Goal: Transaction & Acquisition: Purchase product/service

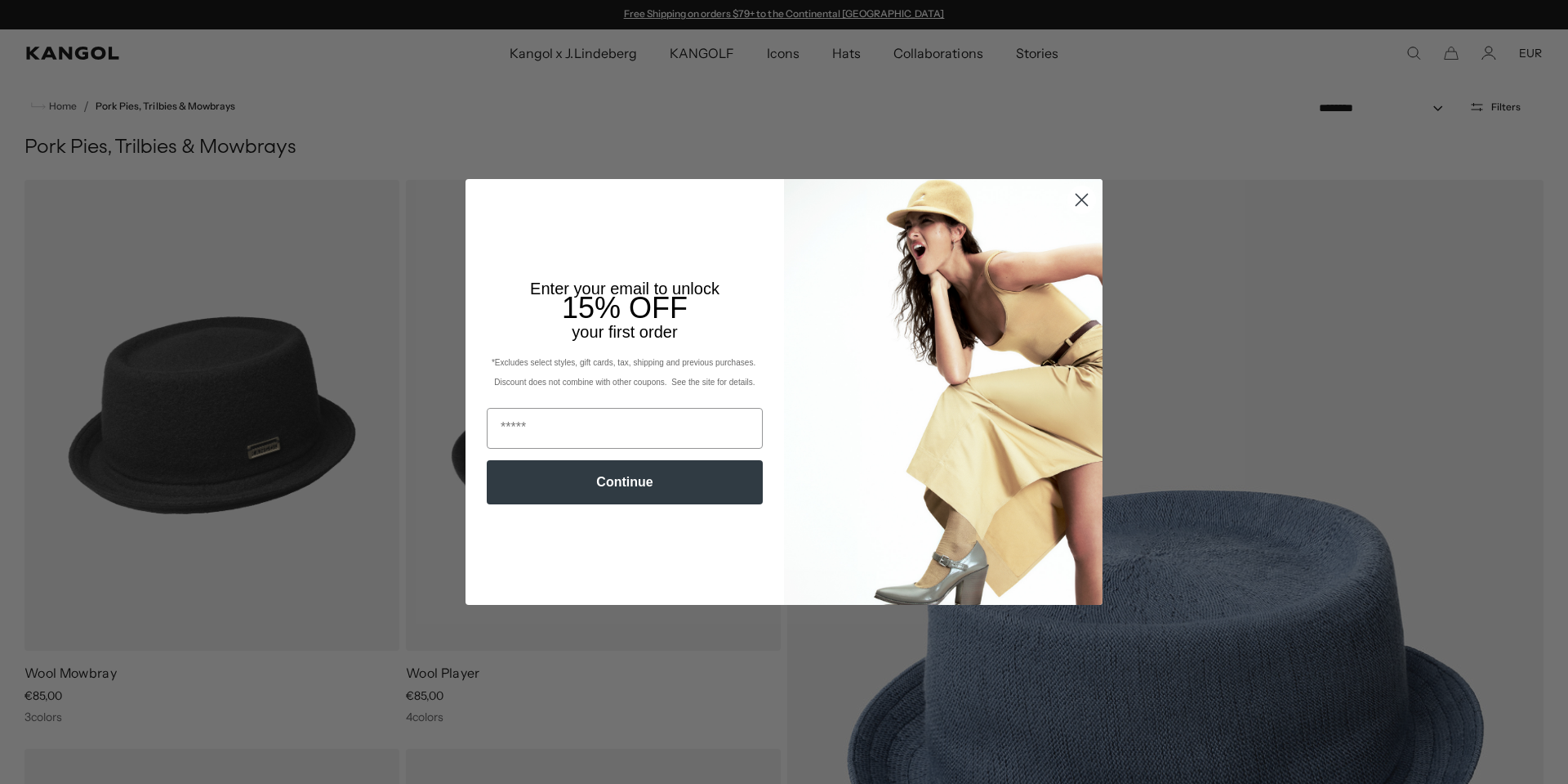
click at [1073, 198] on circle "Close dialog" at bounding box center [1082, 200] width 27 height 27
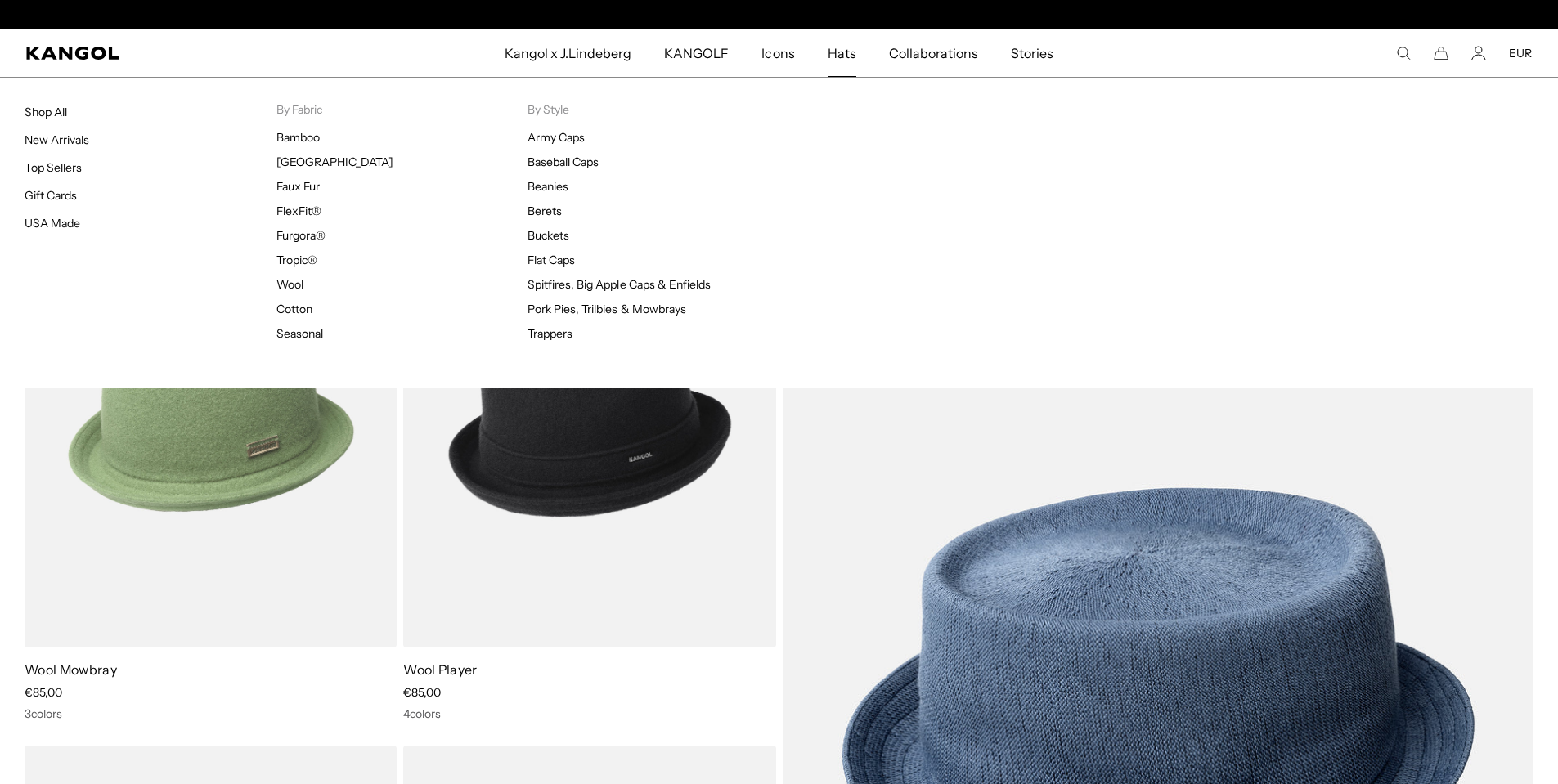
scroll to position [0, 337]
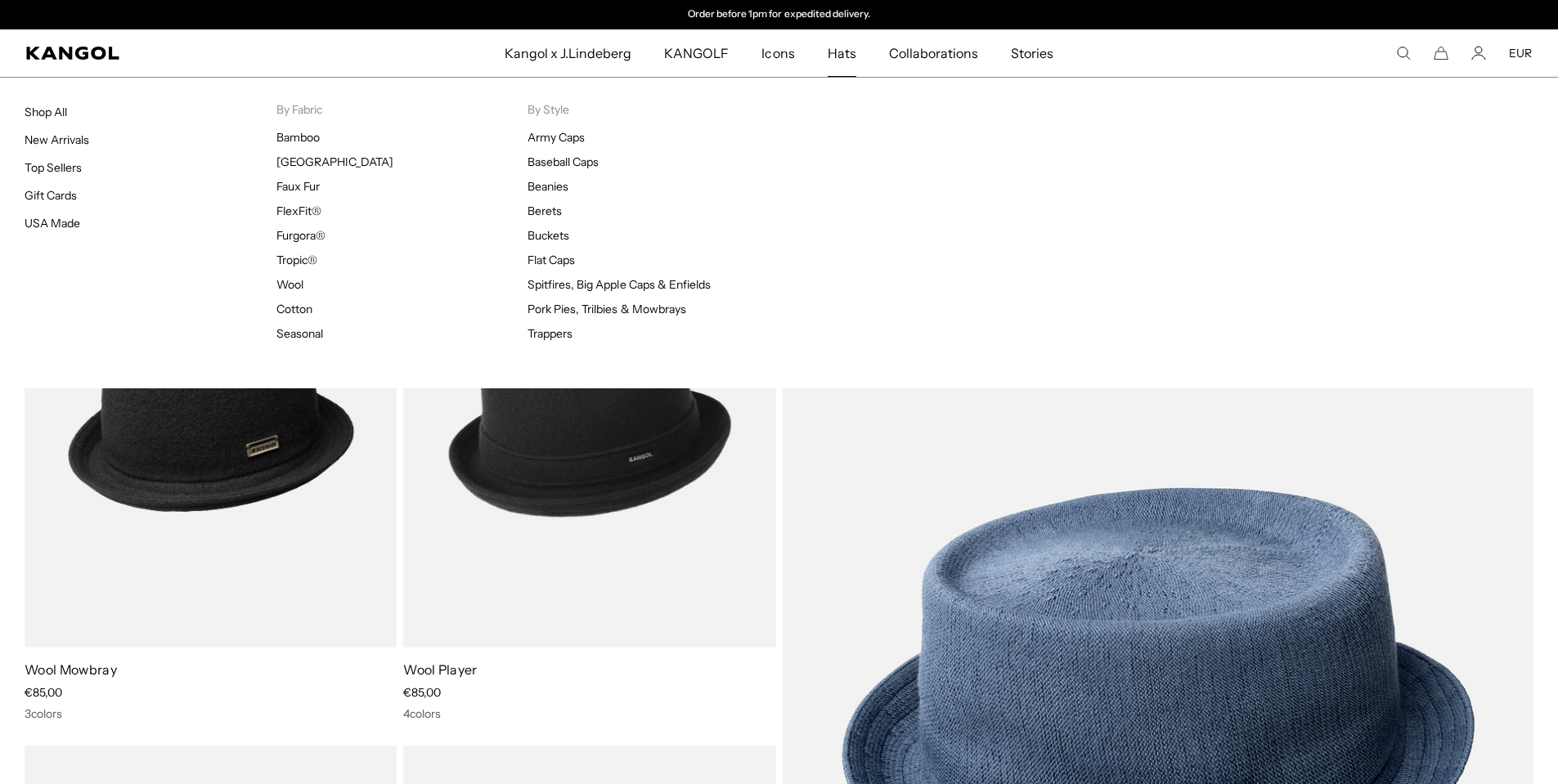
click at [844, 49] on span "Hats" at bounding box center [841, 52] width 28 height 48
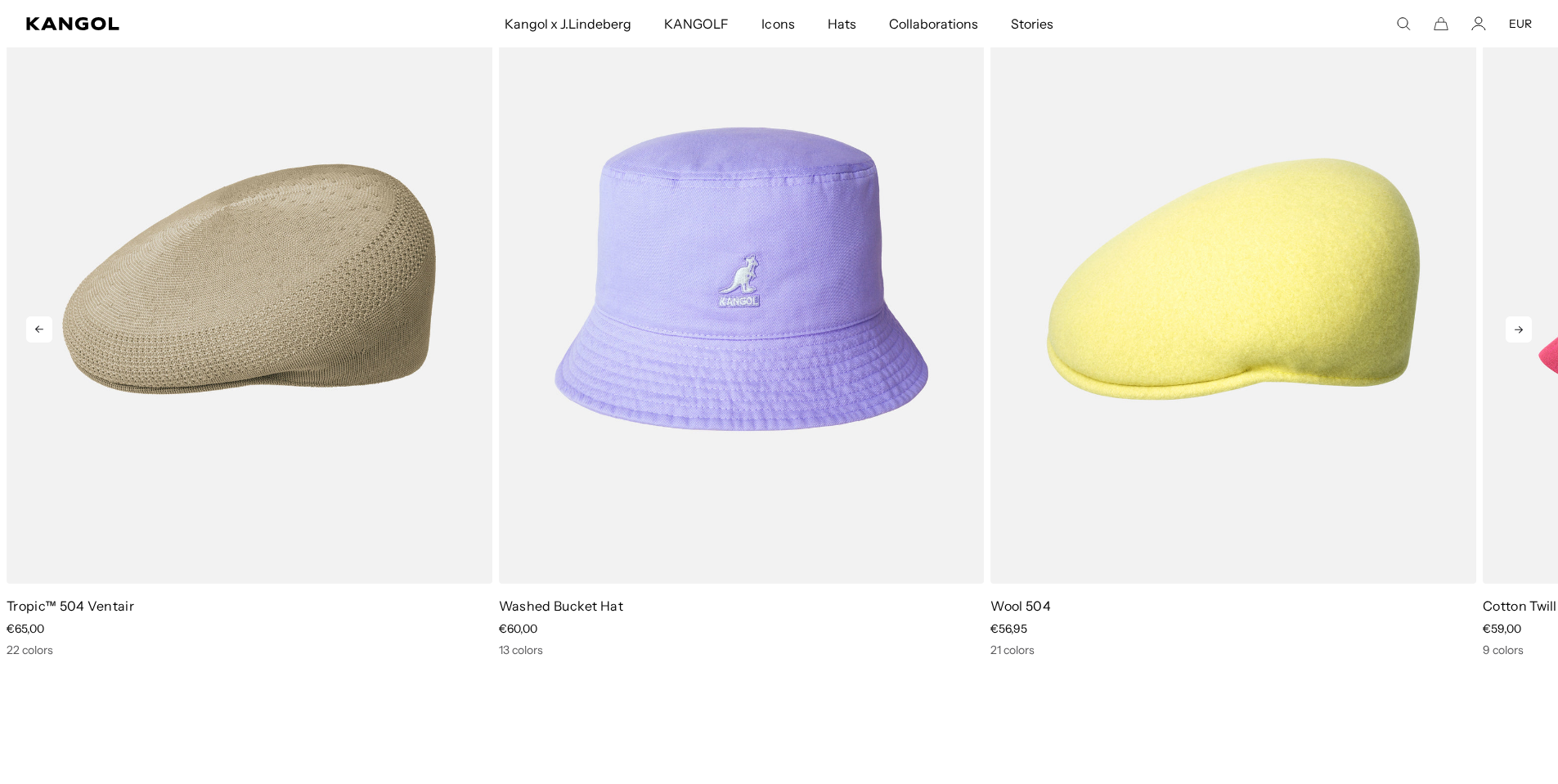
click at [1515, 327] on icon at bounding box center [1518, 329] width 26 height 26
click at [1523, 329] on icon at bounding box center [1518, 328] width 26 height 26
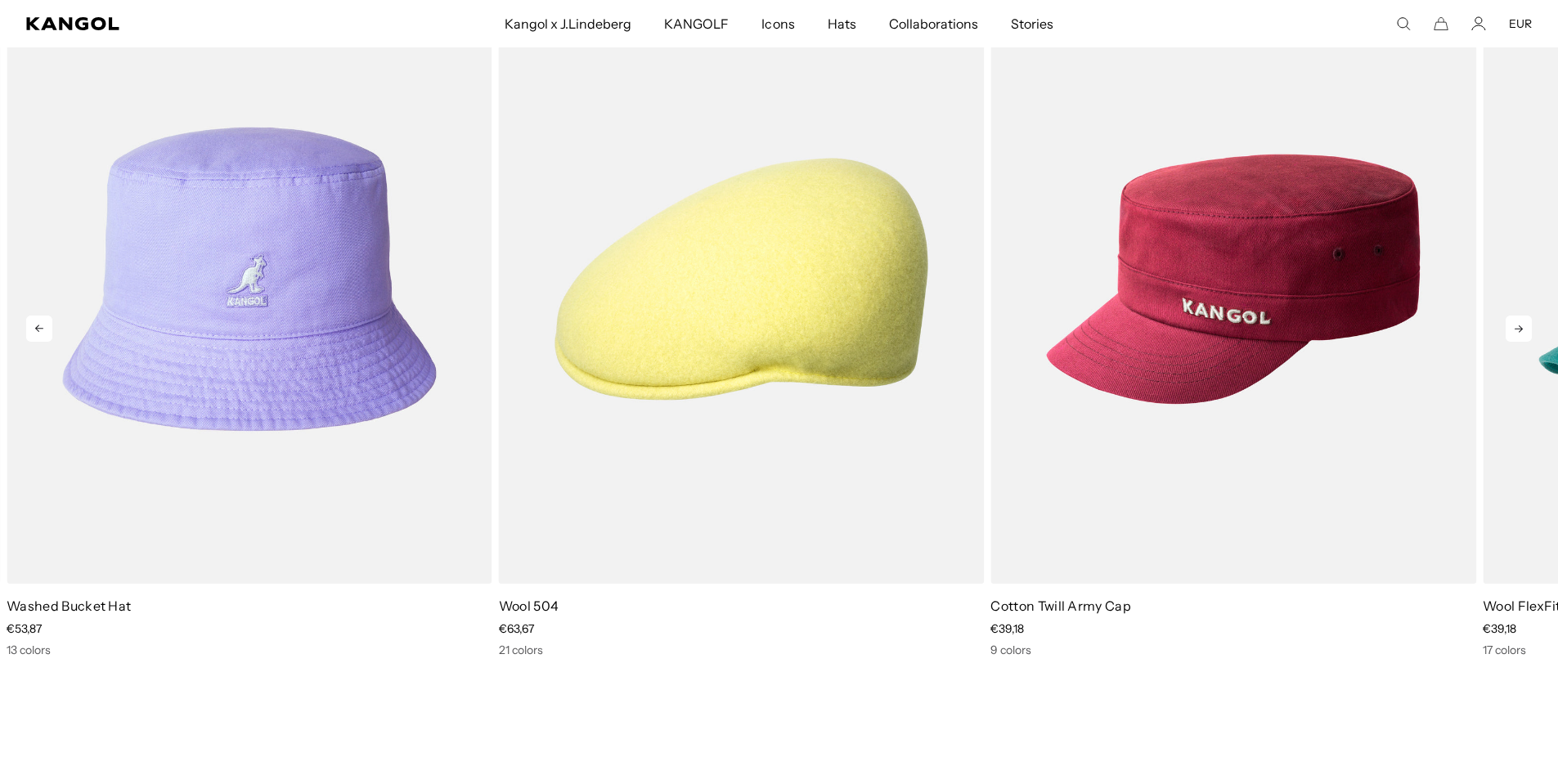
click at [1523, 329] on icon at bounding box center [1518, 328] width 26 height 26
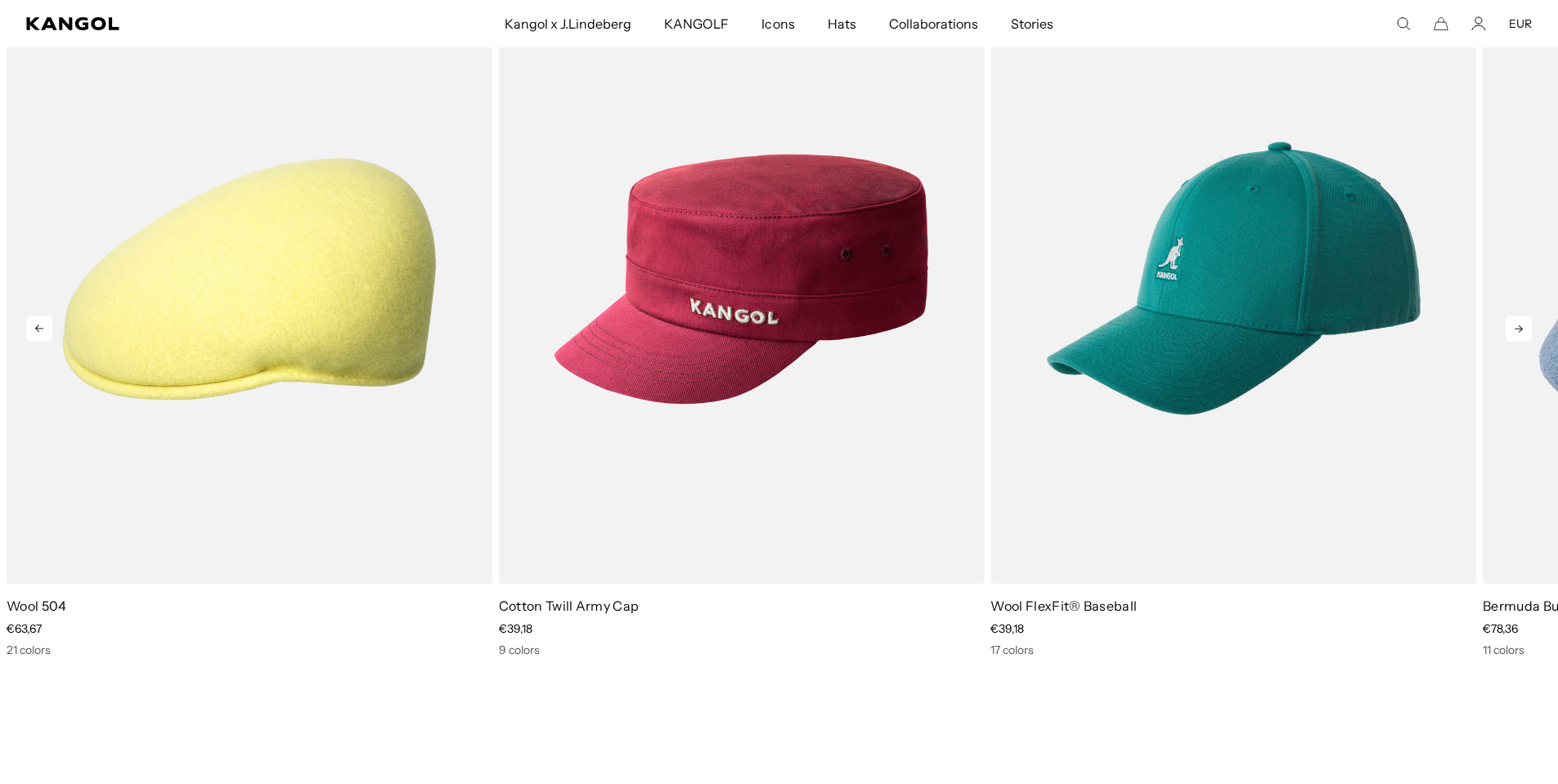
scroll to position [0, 0]
click at [1523, 328] on icon at bounding box center [1518, 328] width 26 height 26
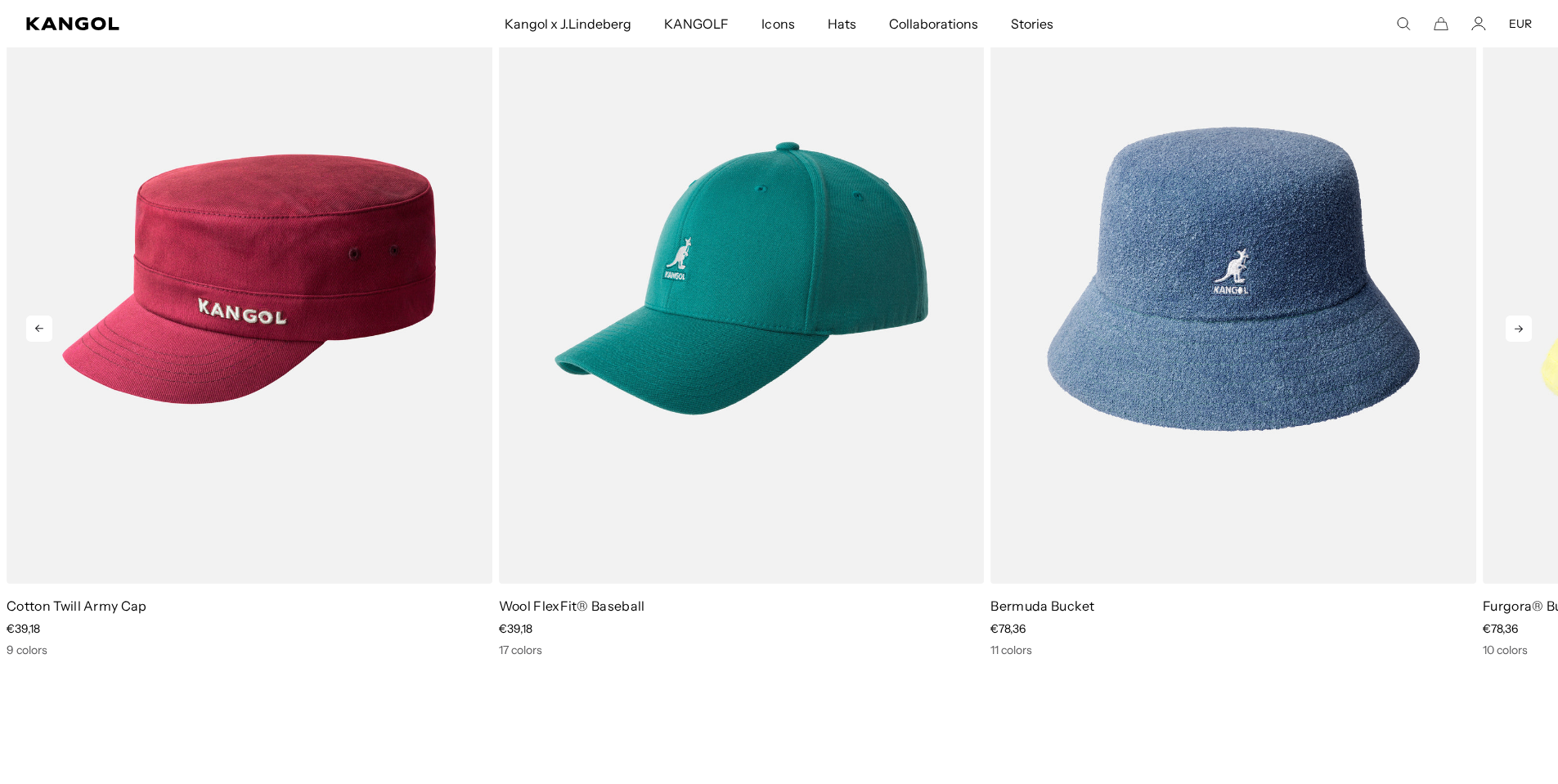
click at [1521, 330] on icon at bounding box center [1518, 329] width 8 height 8
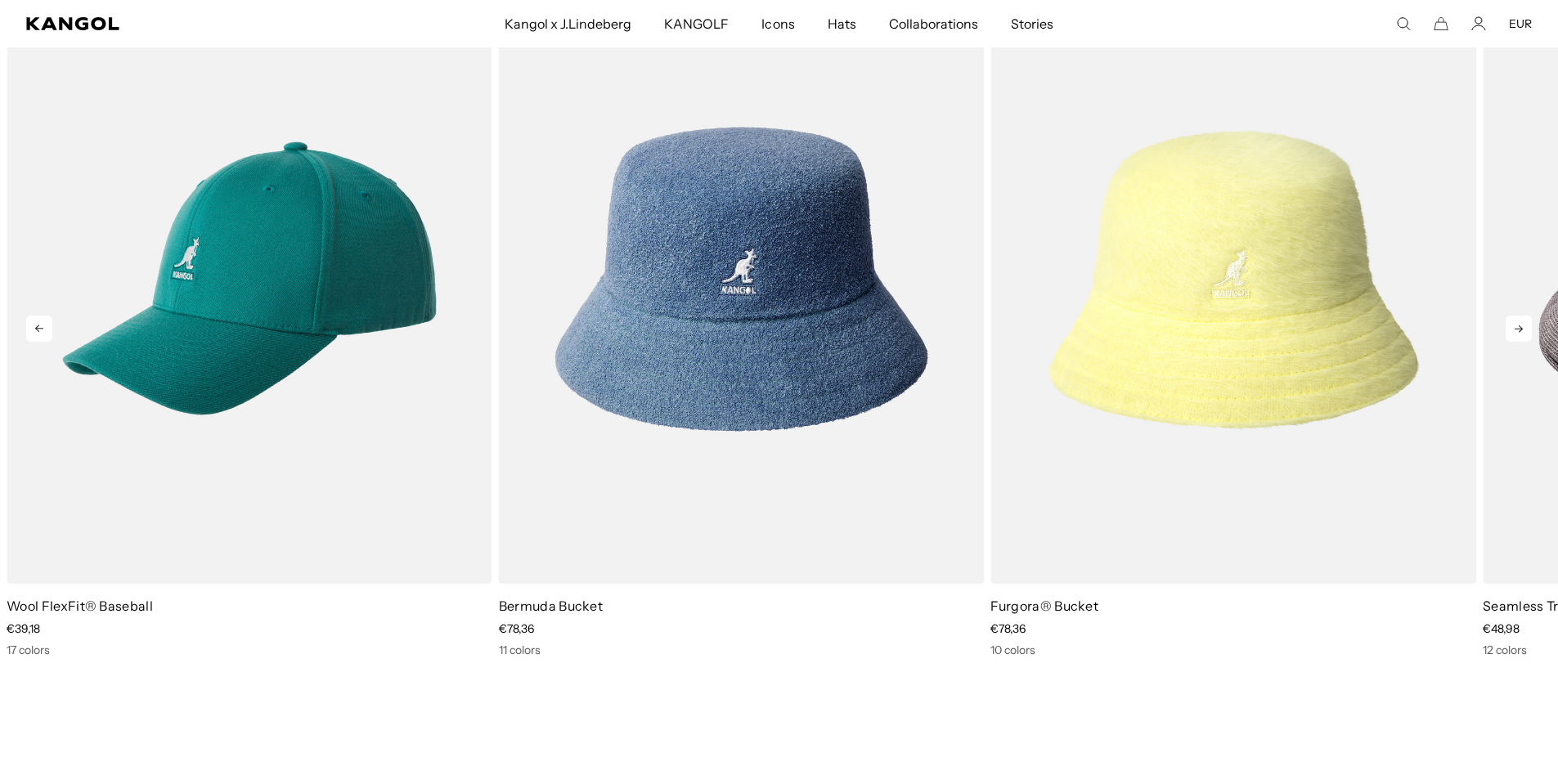
click at [1520, 330] on icon at bounding box center [1518, 329] width 8 height 8
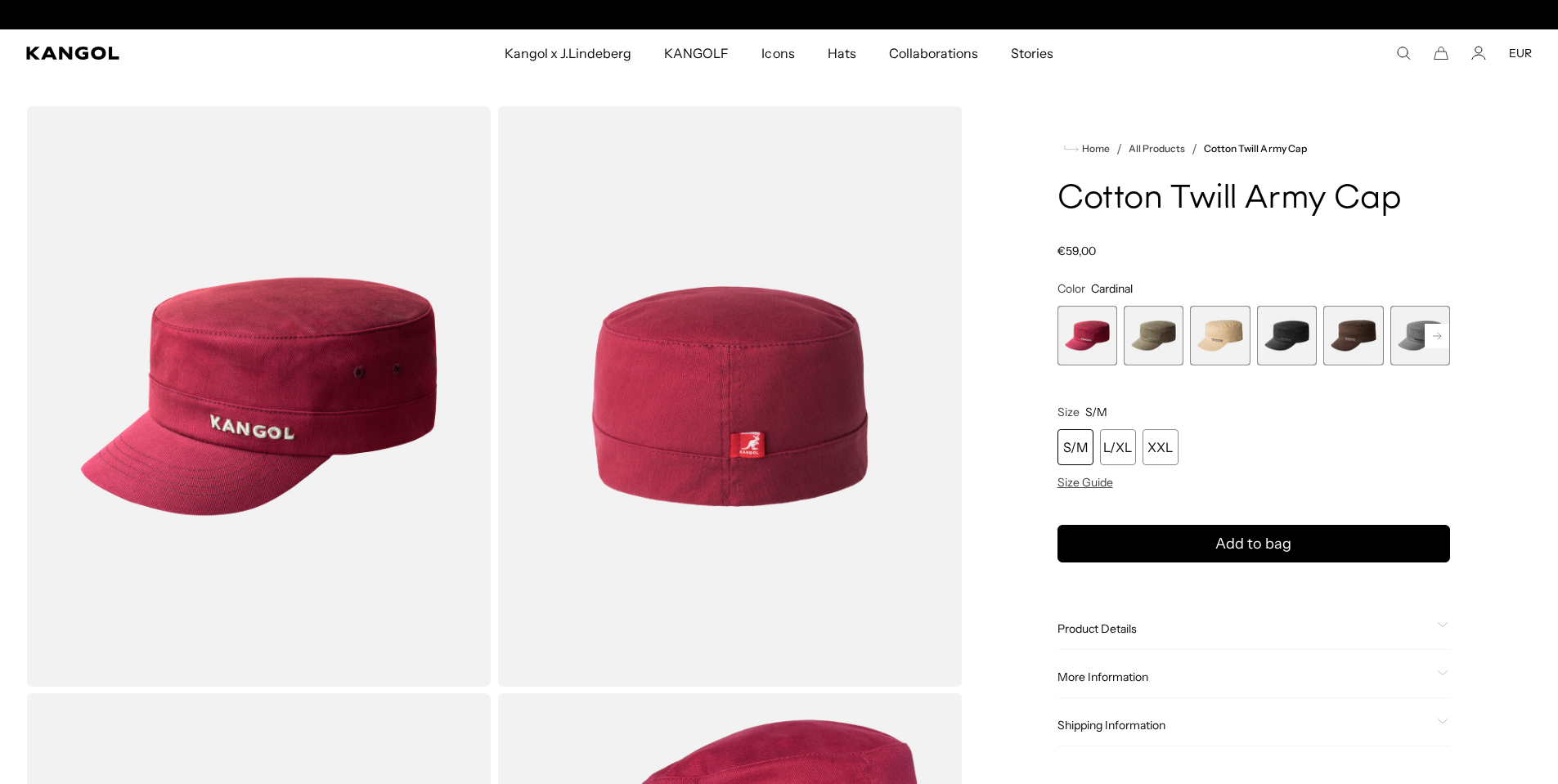
scroll to position [0, 337]
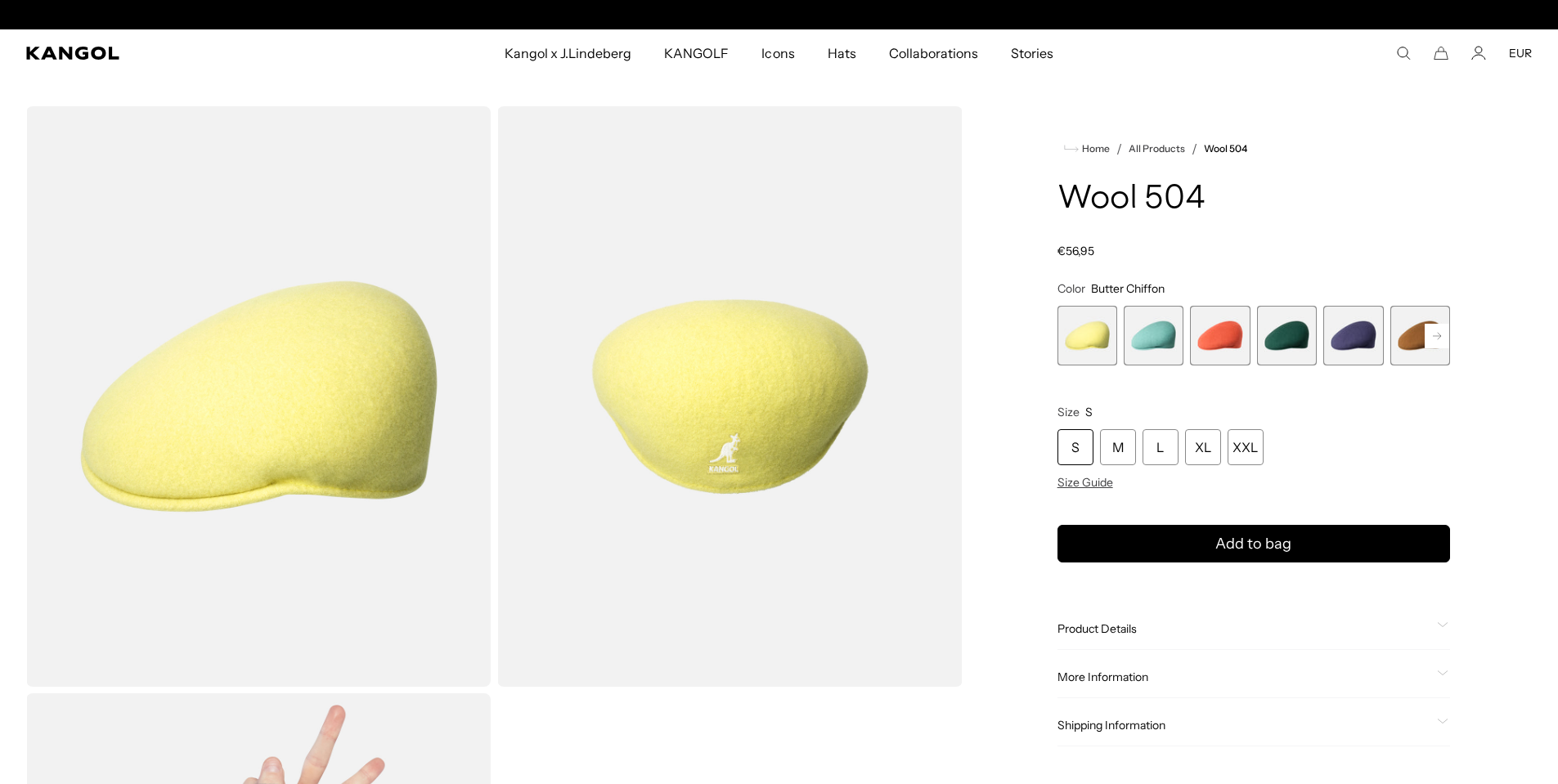
scroll to position [0, 337]
click at [1157, 337] on span "2 of 21" at bounding box center [1153, 335] width 59 height 59
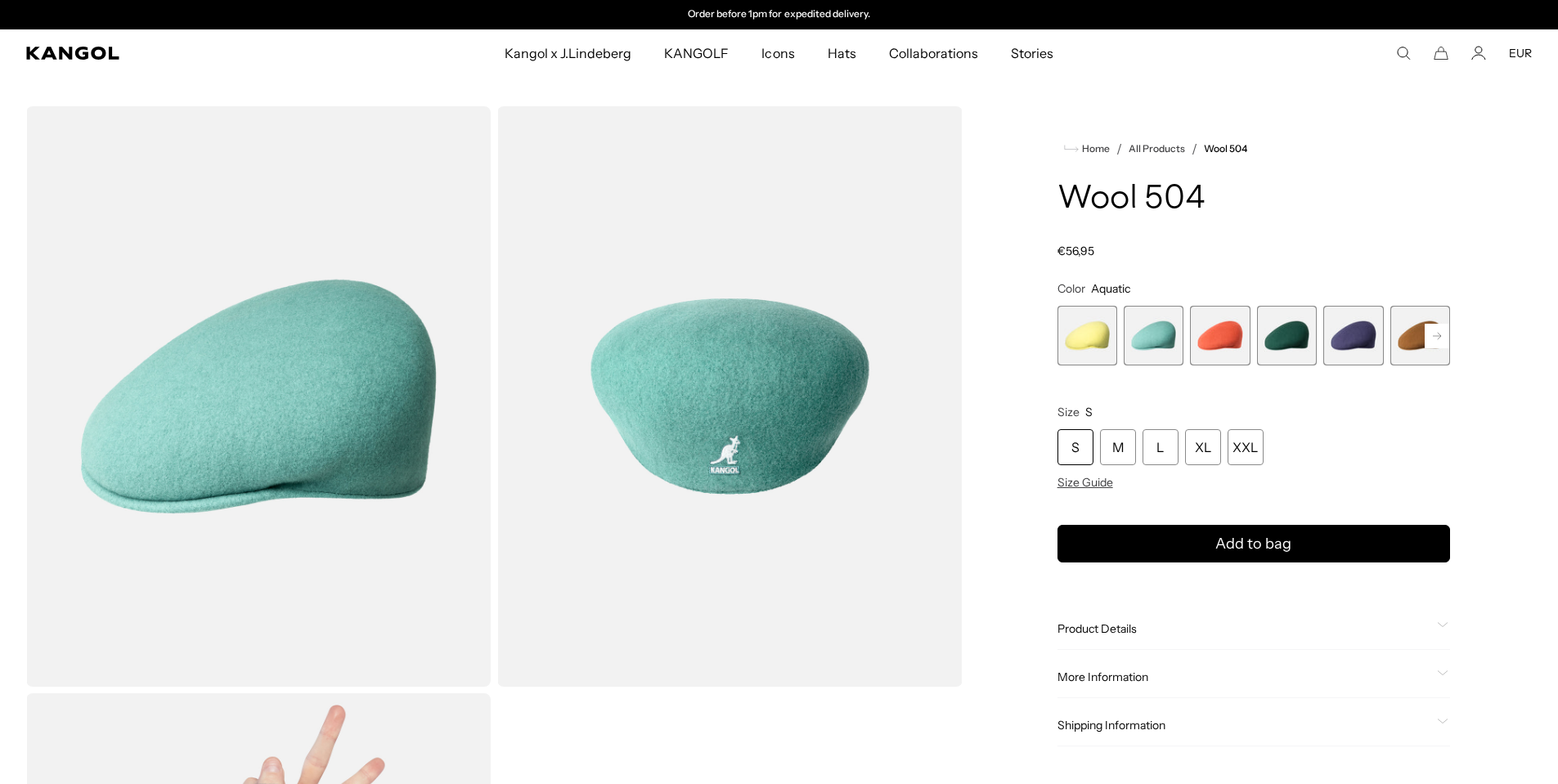
click at [1431, 336] on rect at bounding box center [1437, 335] width 24 height 24
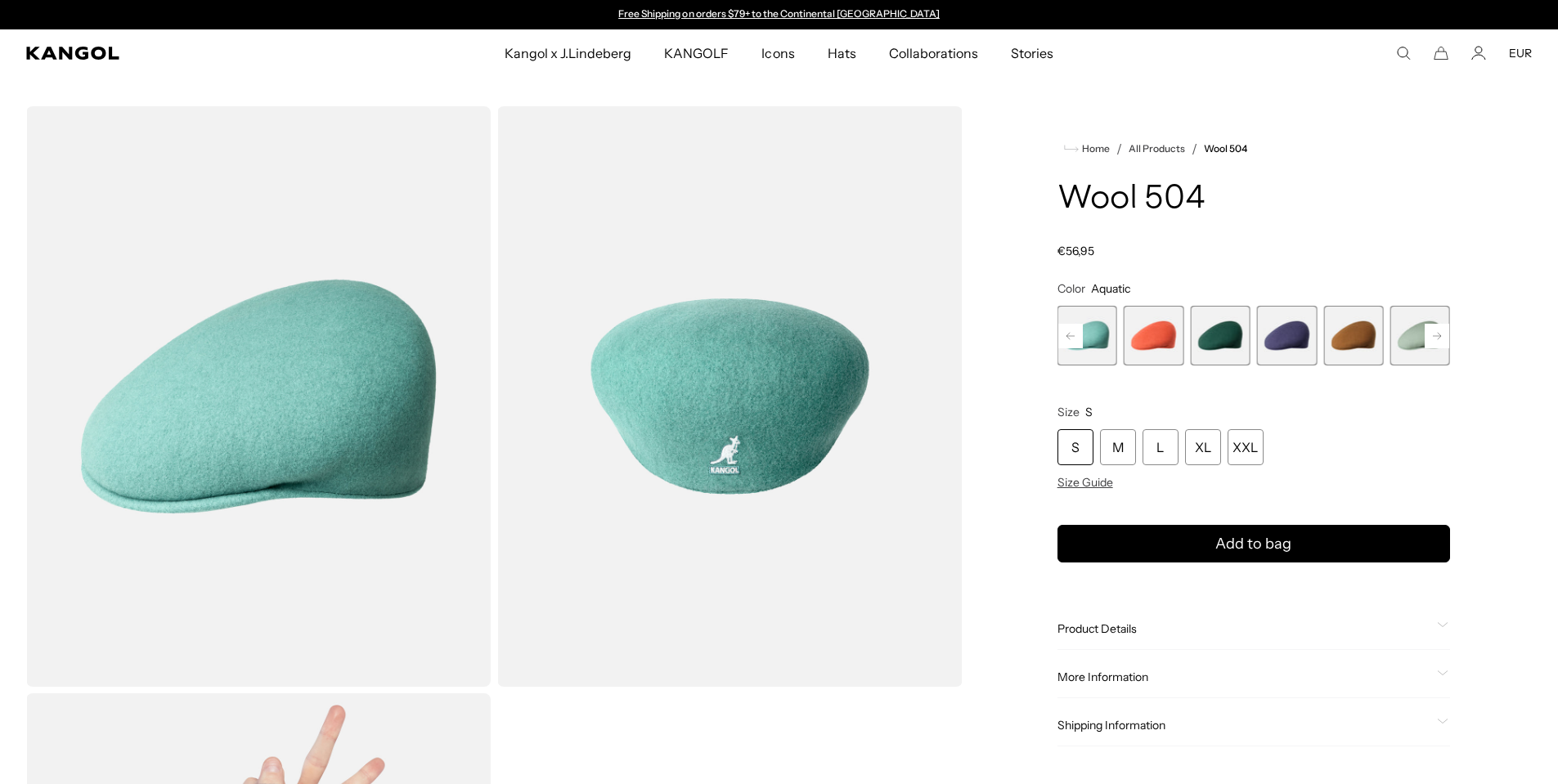
click at [1430, 334] on rect at bounding box center [1437, 335] width 24 height 24
click at [1401, 353] on span "8 of 21" at bounding box center [1419, 335] width 59 height 59
click at [1330, 352] on span "7 of 21" at bounding box center [1352, 335] width 59 height 59
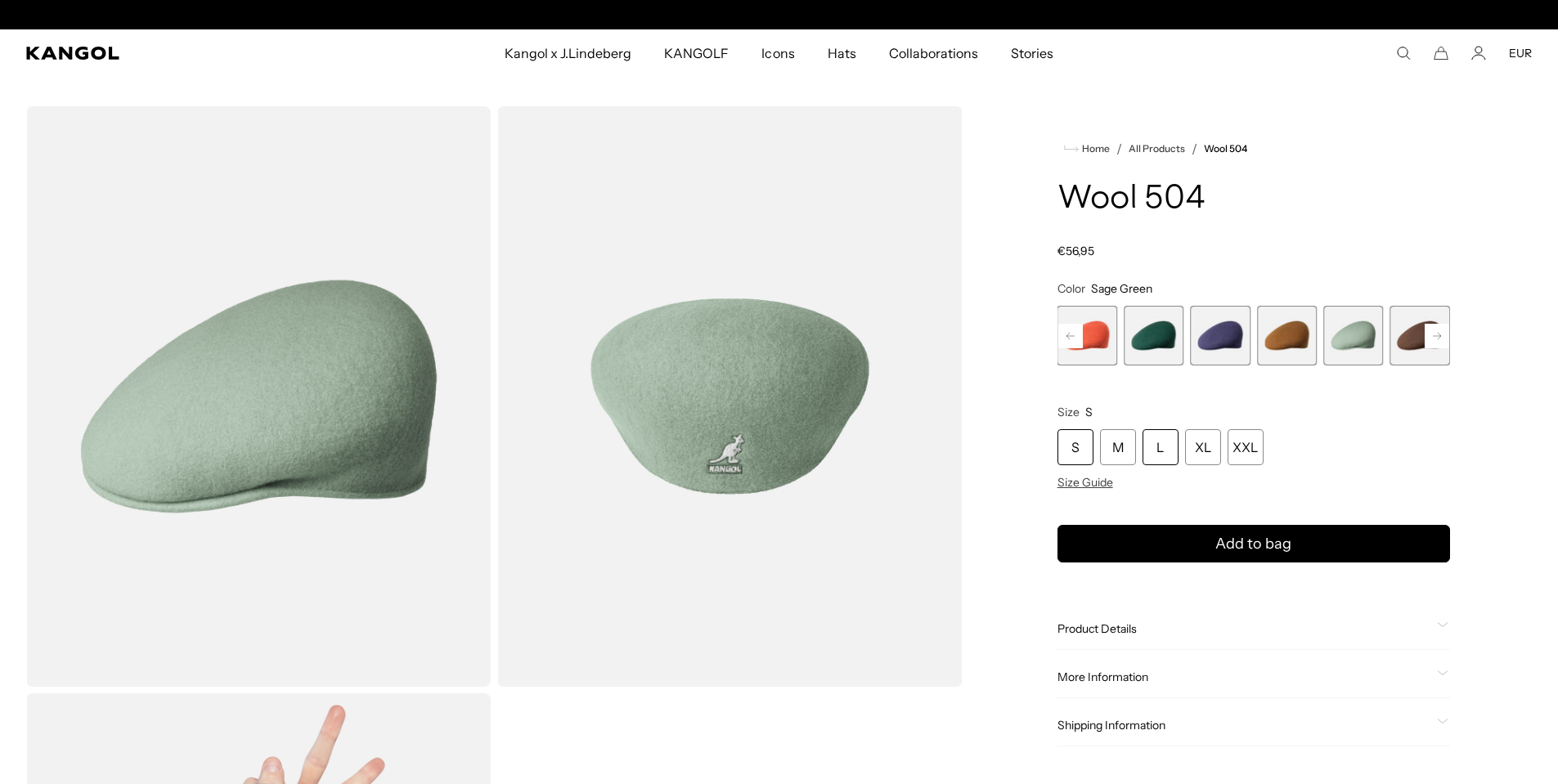
scroll to position [0, 337]
click at [1161, 445] on div "L" at bounding box center [1160, 447] width 36 height 36
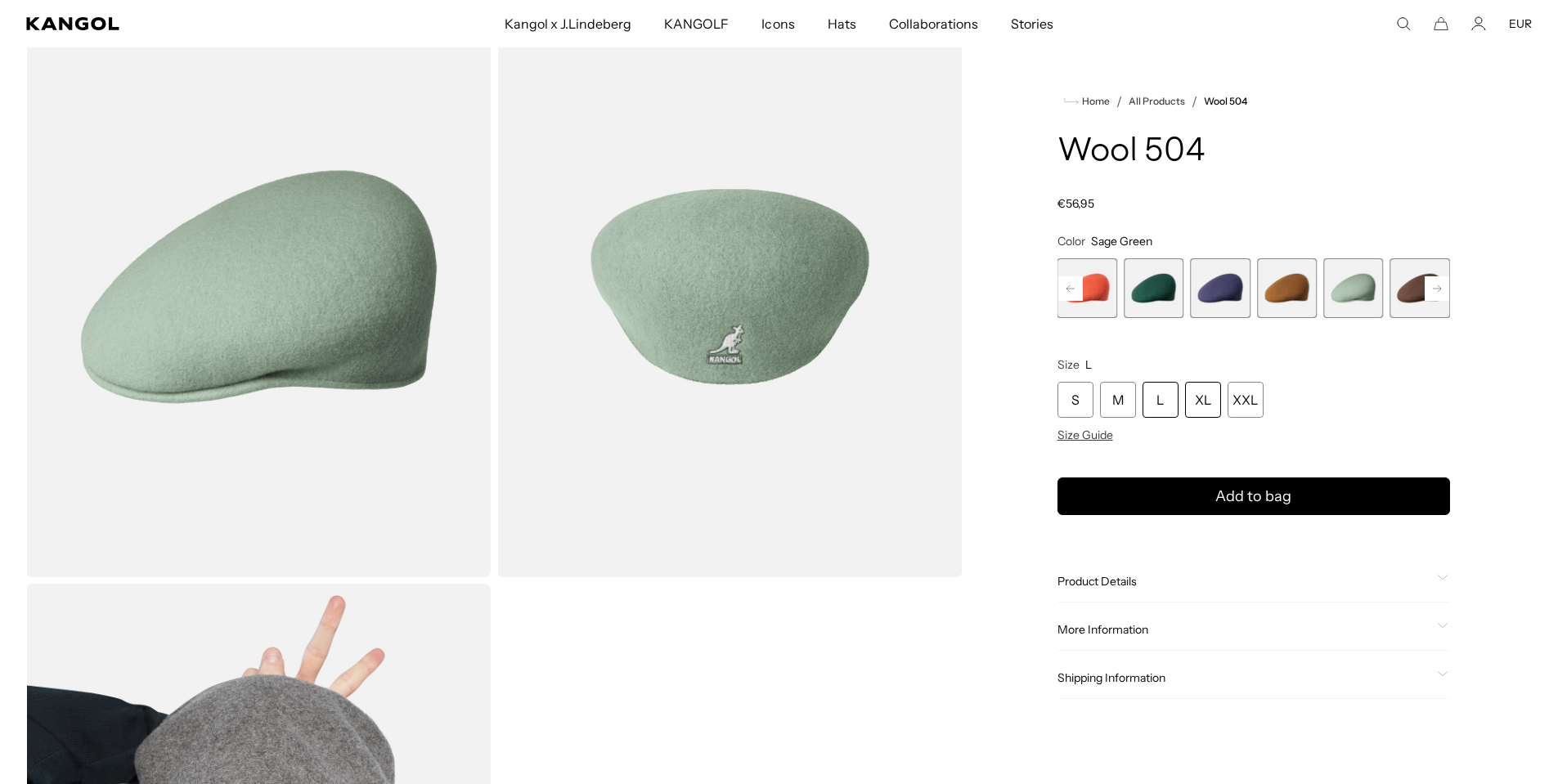
click at [1153, 401] on div "L" at bounding box center [1160, 399] width 36 height 36
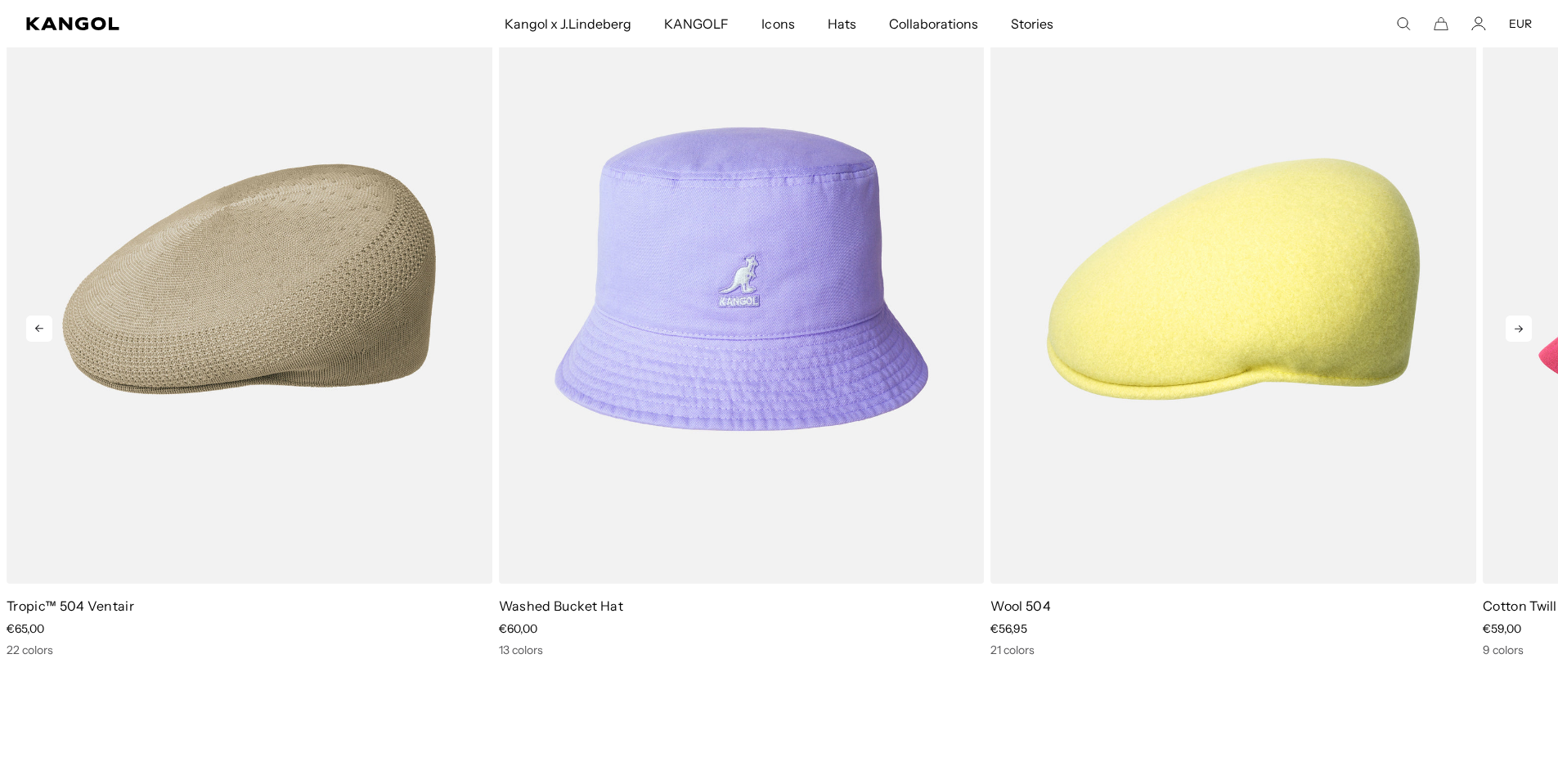
click at [1531, 333] on div "Previous Next Sale Price €60,00 Sale Price" at bounding box center [779, 316] width 1558 height 683
click at [1527, 332] on icon at bounding box center [1518, 328] width 26 height 26
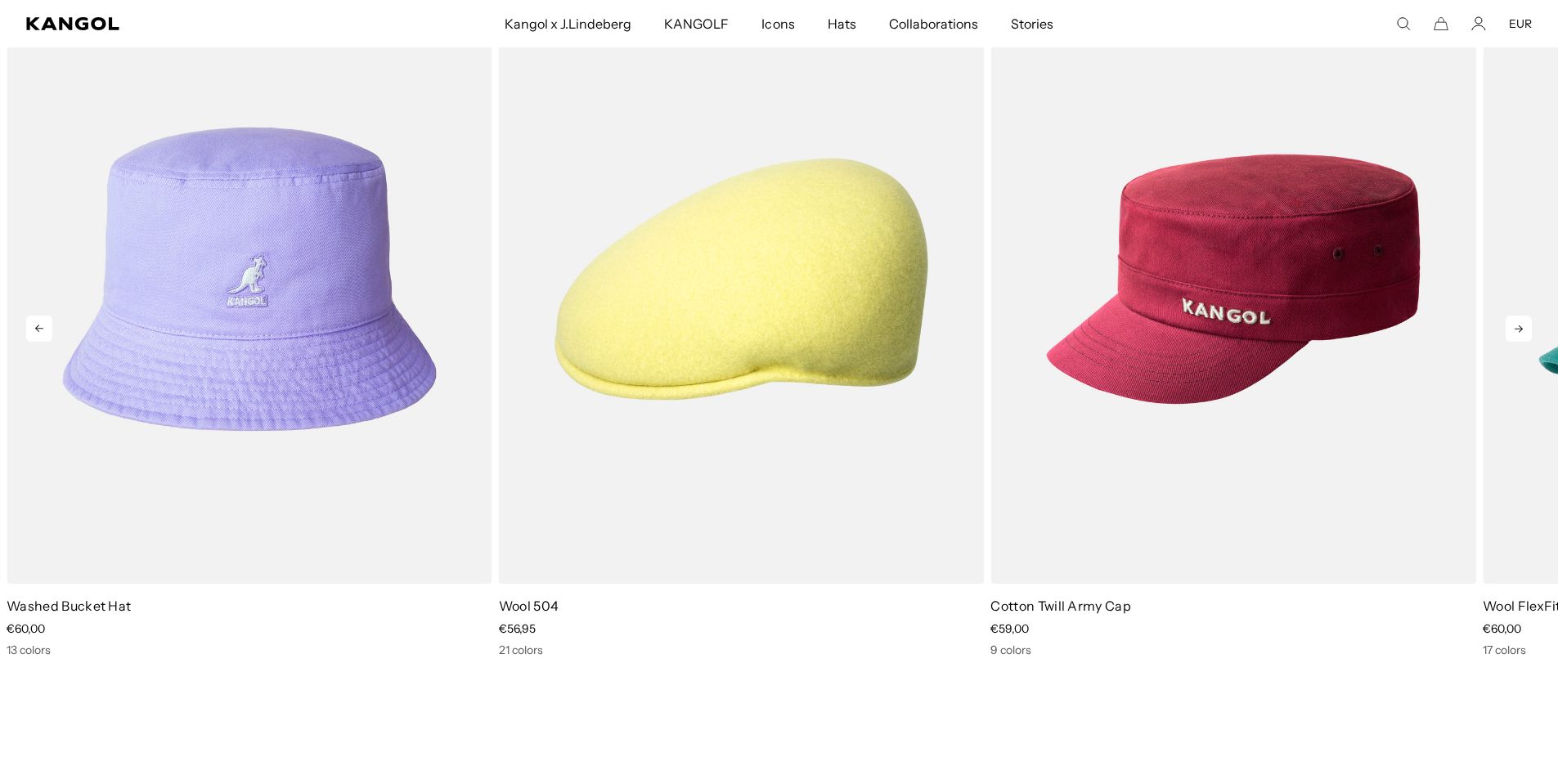
click at [1525, 332] on icon at bounding box center [1518, 328] width 26 height 26
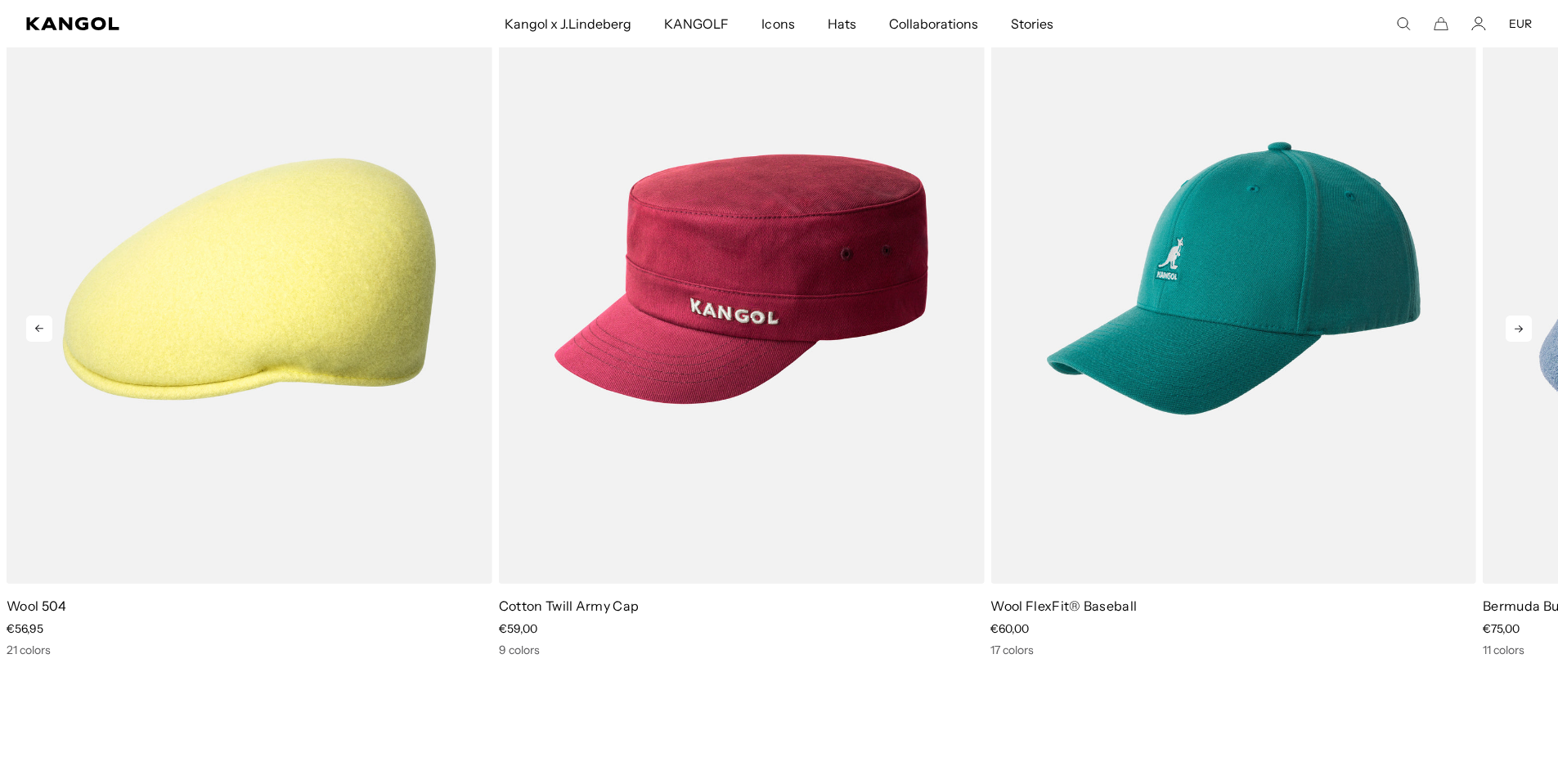
click at [1525, 332] on icon at bounding box center [1518, 328] width 26 height 26
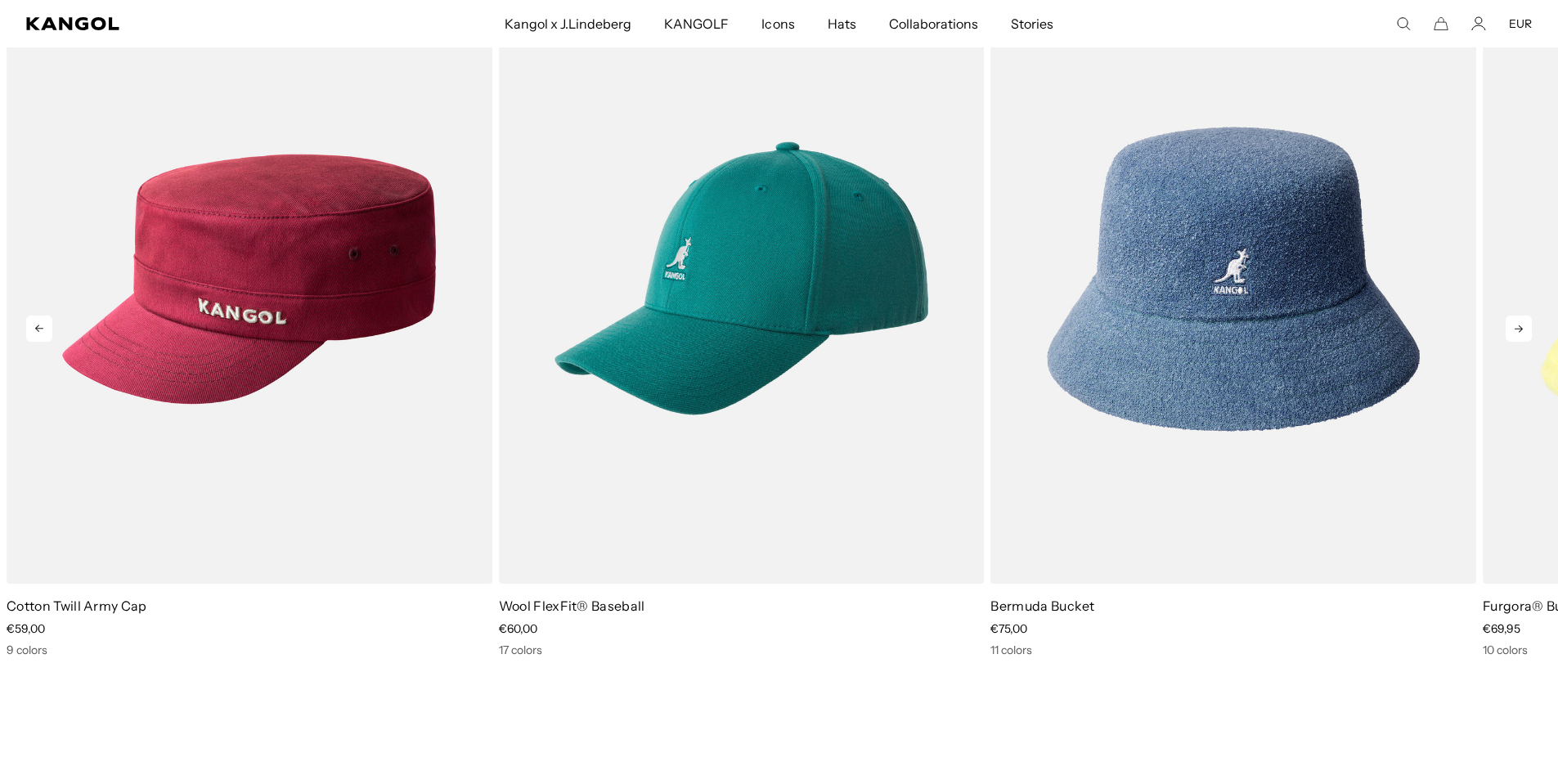
click at [1525, 332] on icon at bounding box center [1518, 328] width 26 height 26
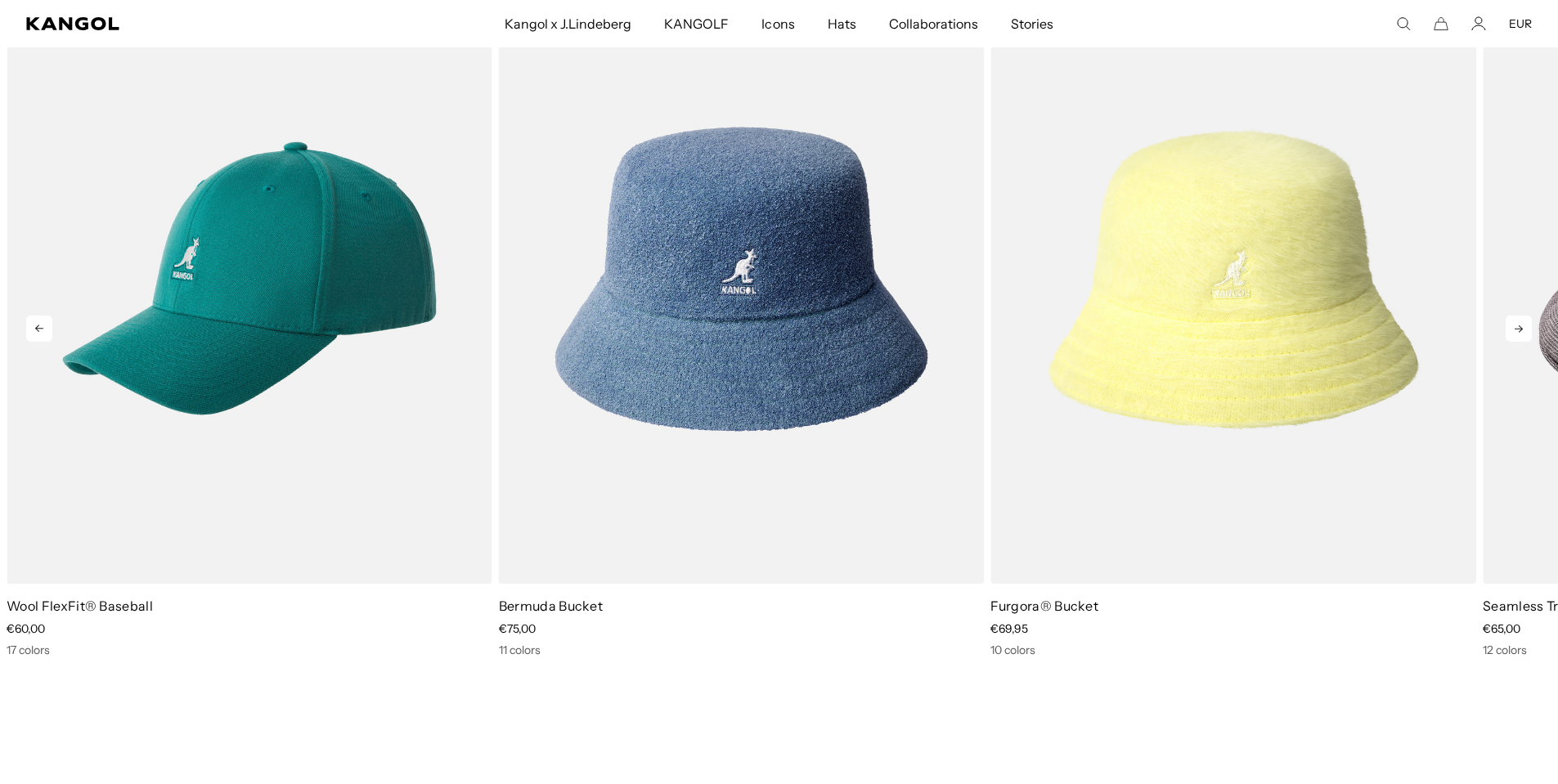
scroll to position [0, 337]
click at [1524, 332] on icon at bounding box center [1518, 328] width 26 height 26
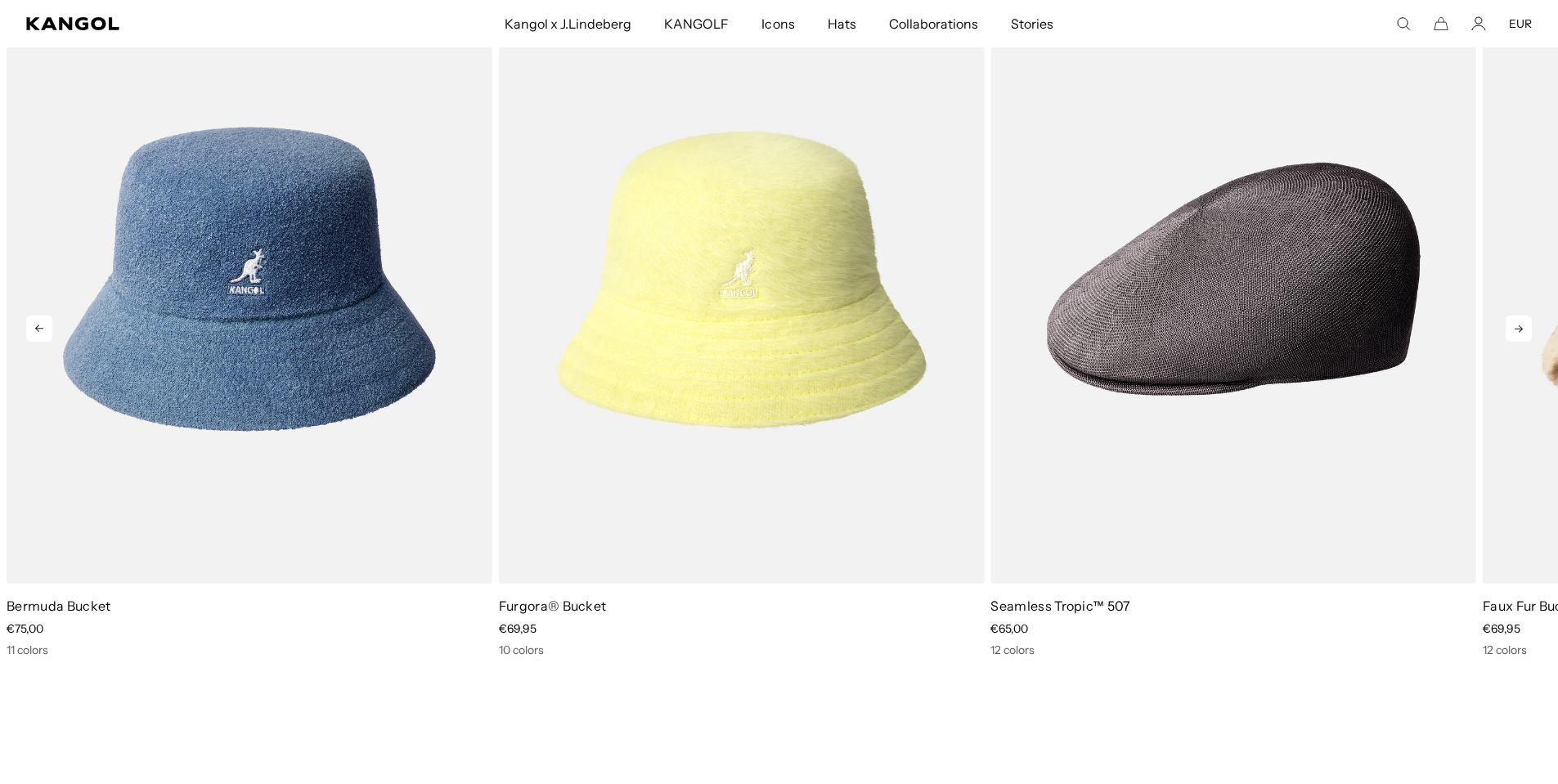
scroll to position [0, 0]
click at [1520, 334] on icon at bounding box center [1518, 328] width 26 height 26
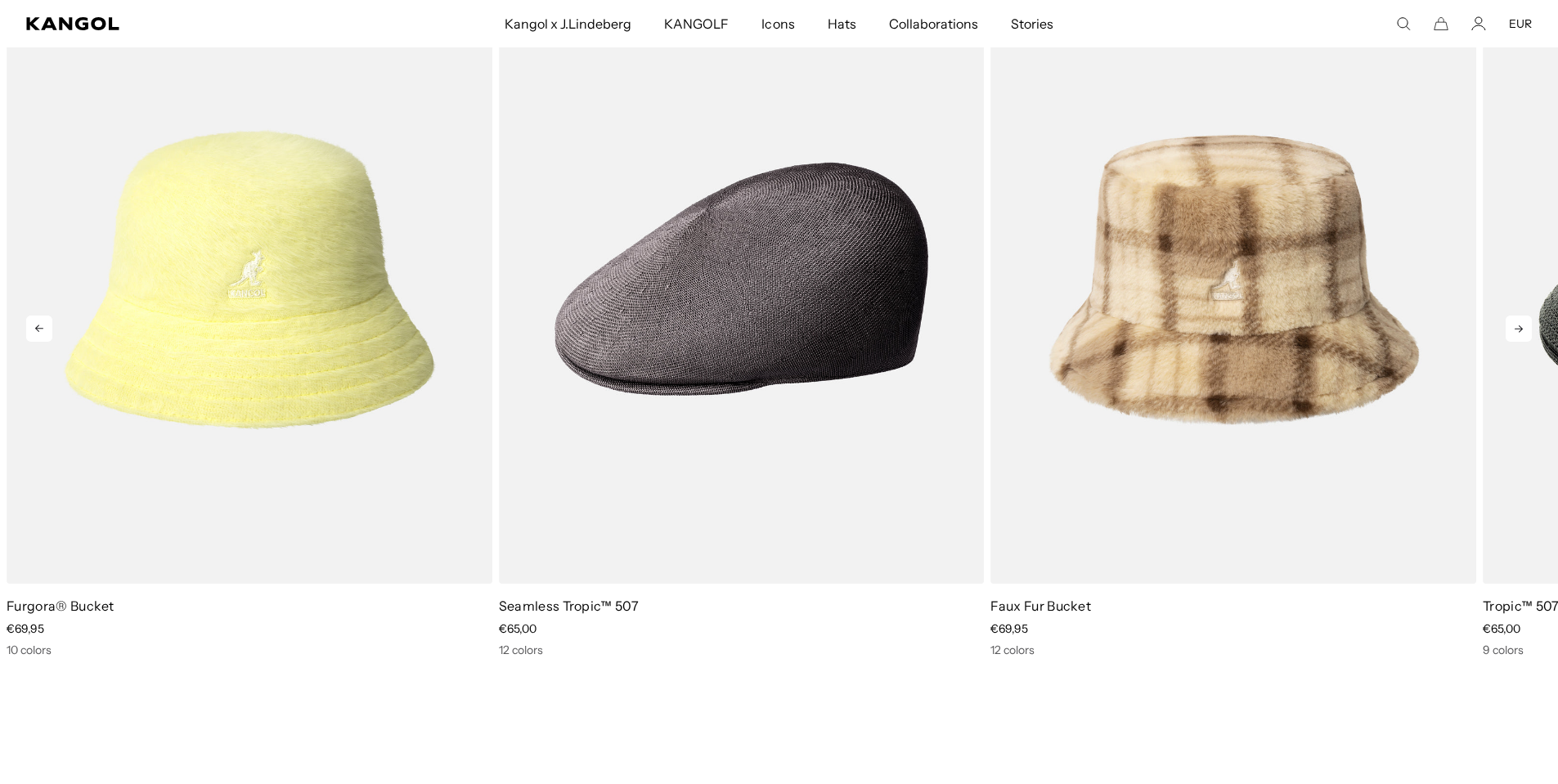
click at [1511, 332] on icon at bounding box center [1518, 328] width 26 height 26
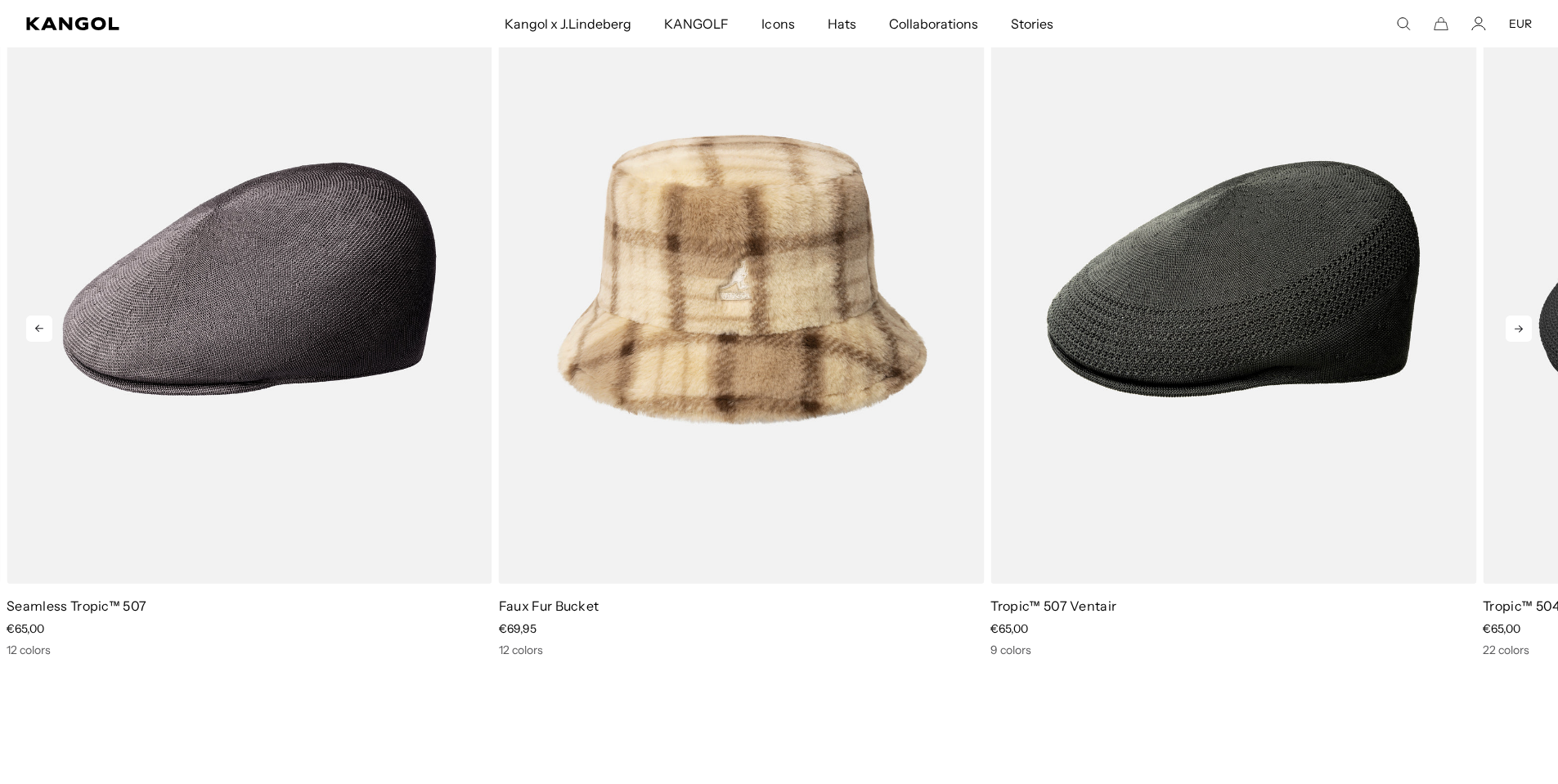
scroll to position [0, 337]
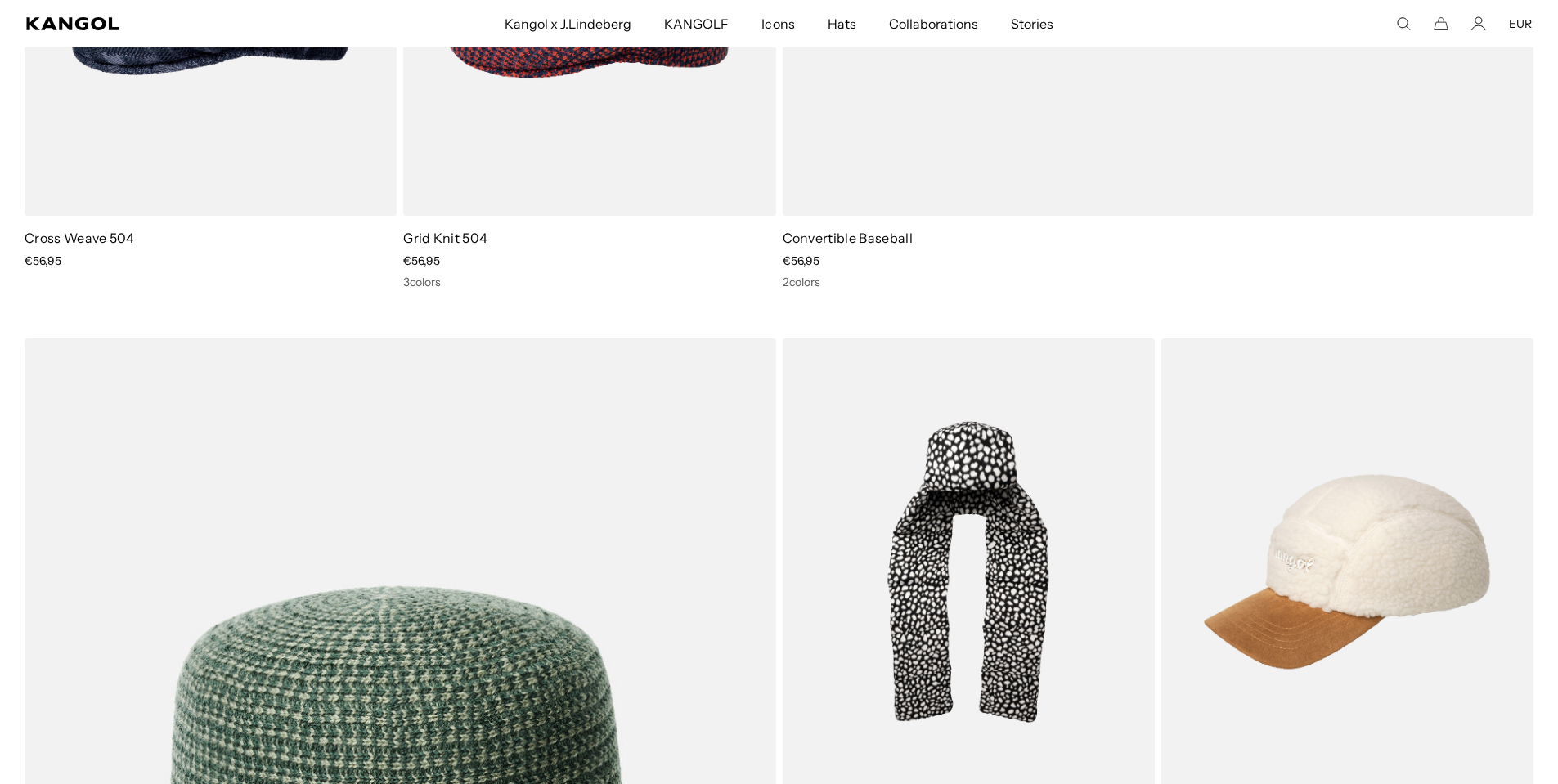
scroll to position [0, 337]
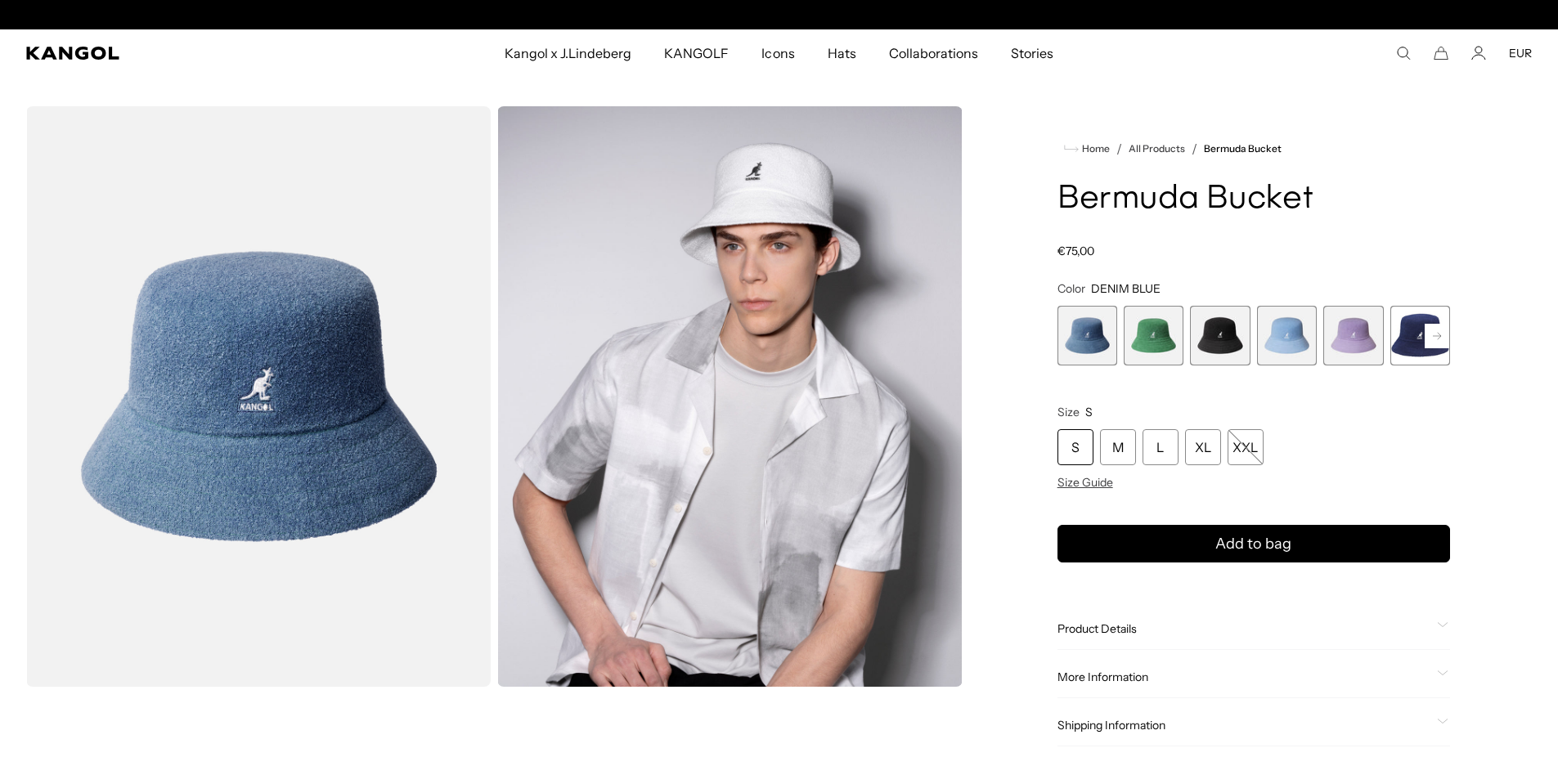
scroll to position [0, 337]
click at [1152, 336] on span "2 of 11" at bounding box center [1153, 335] width 59 height 59
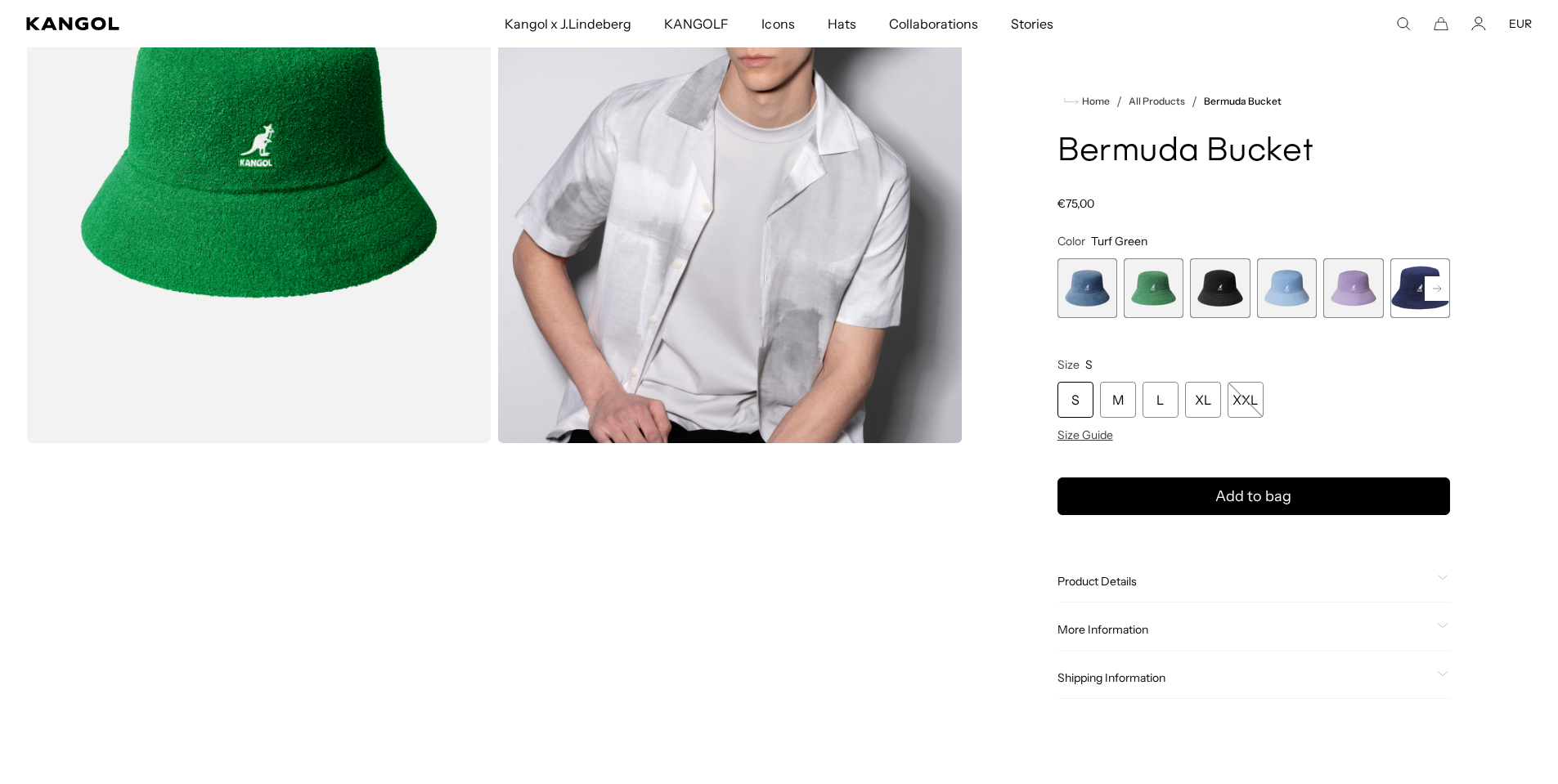
scroll to position [131, 0]
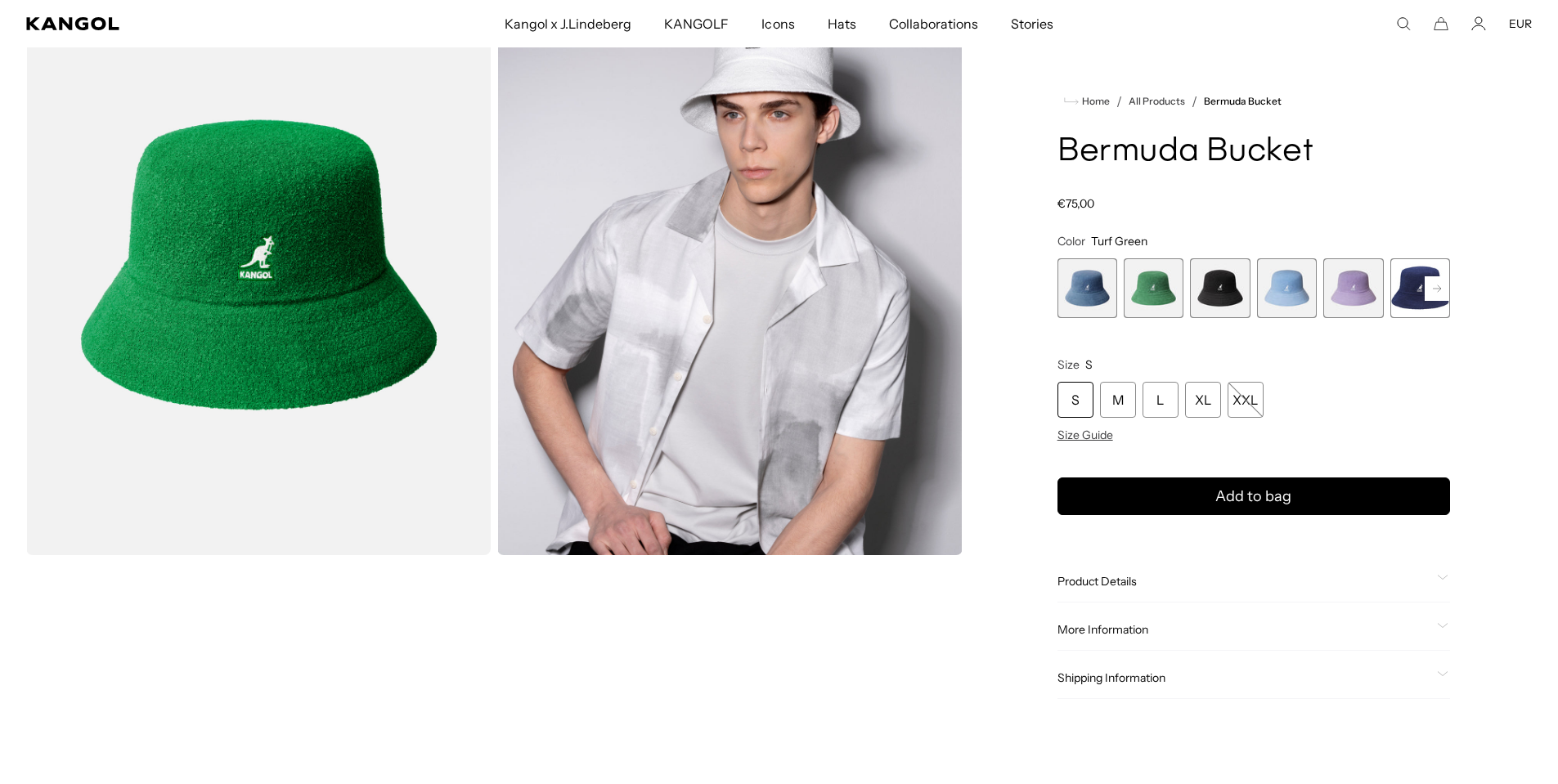
click at [1448, 281] on rect at bounding box center [1437, 288] width 24 height 24
click at [1439, 287] on icon at bounding box center [1437, 289] width 24 height 26
click at [1345, 289] on span "7 of 11" at bounding box center [1352, 288] width 59 height 59
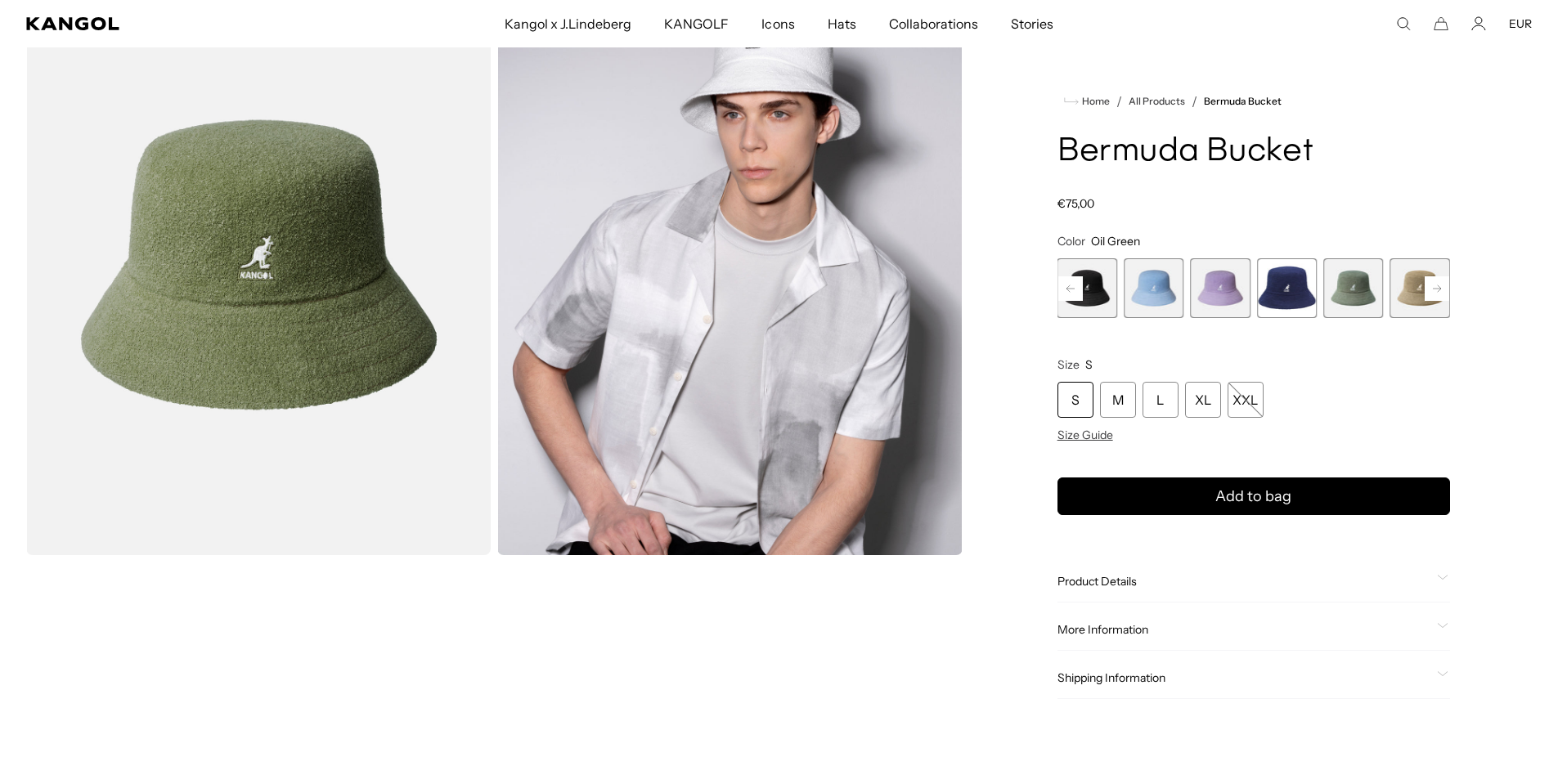
scroll to position [0, 337]
click at [1433, 291] on rect at bounding box center [1437, 288] width 24 height 24
click at [1432, 290] on rect at bounding box center [1437, 288] width 24 height 24
click at [1431, 290] on rect at bounding box center [1437, 288] width 24 height 24
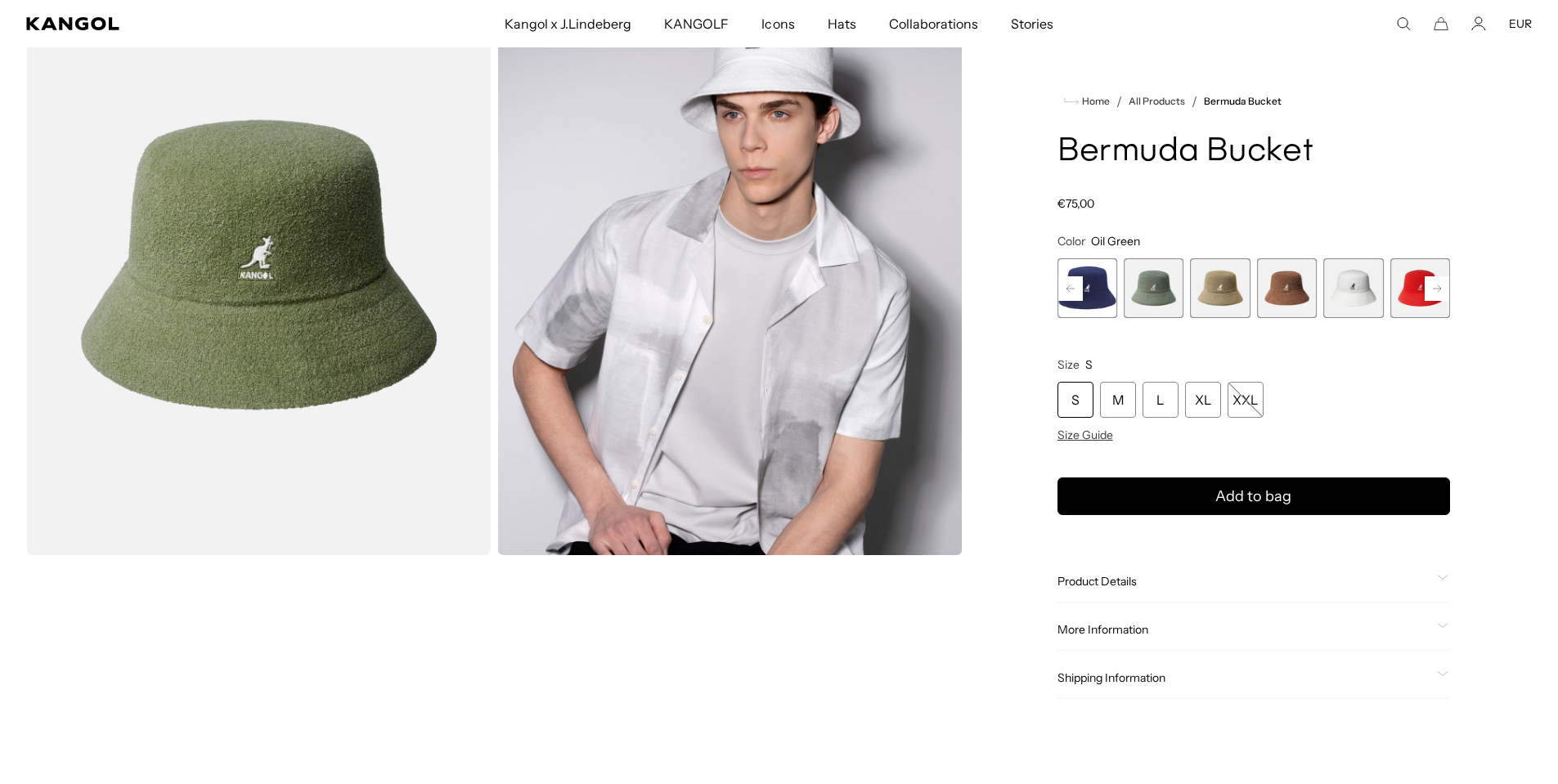
click at [1431, 290] on div "Previous Next DENIM BLUE Variant sold out or unavailable Turf Green Variant sol…" at bounding box center [1254, 288] width 393 height 59
click at [1431, 290] on span "11 of 11" at bounding box center [1419, 288] width 59 height 59
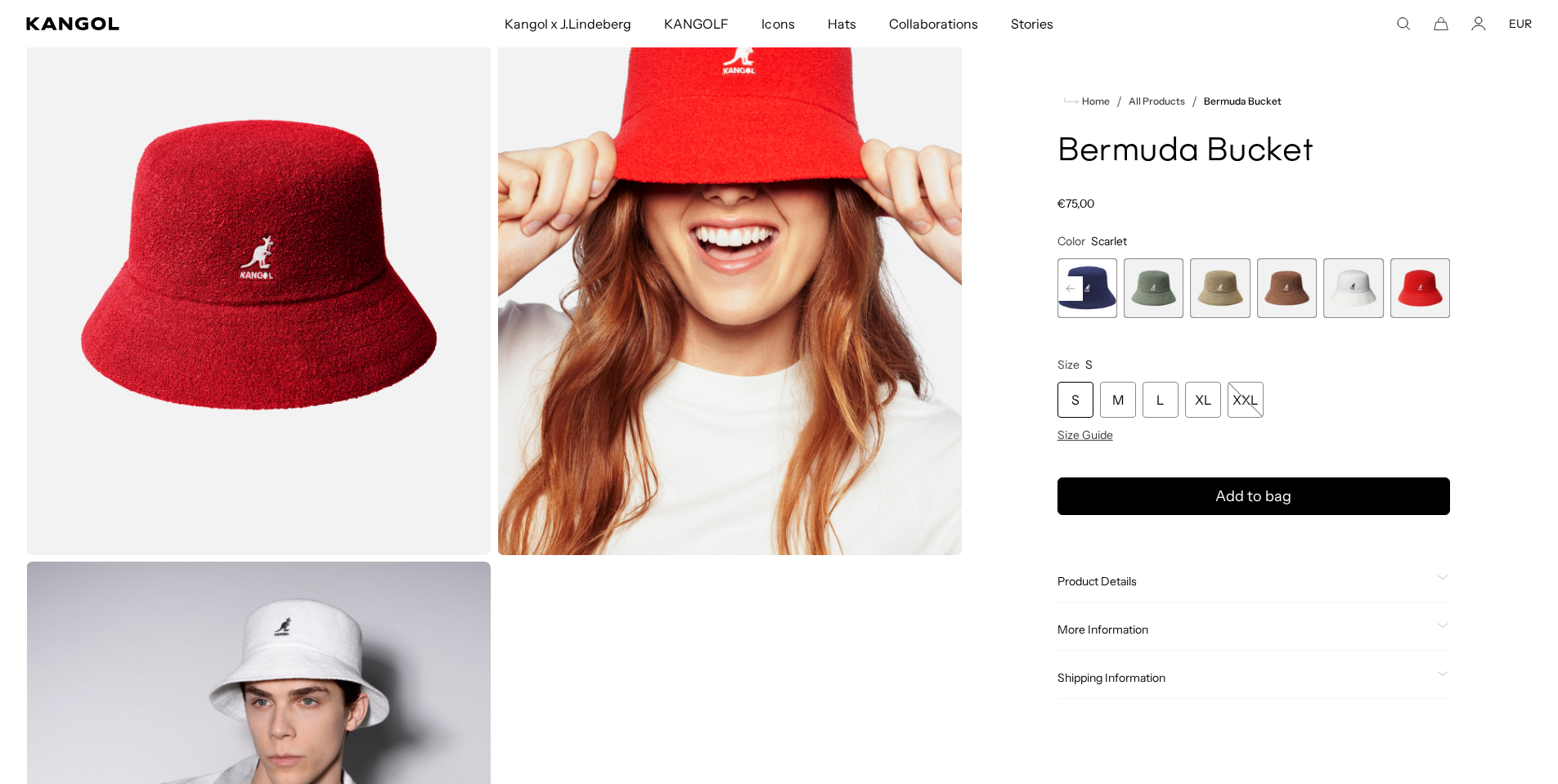
click at [1085, 291] on span "6 of 11" at bounding box center [1087, 288] width 59 height 59
click at [1077, 291] on rect at bounding box center [1070, 288] width 24 height 24
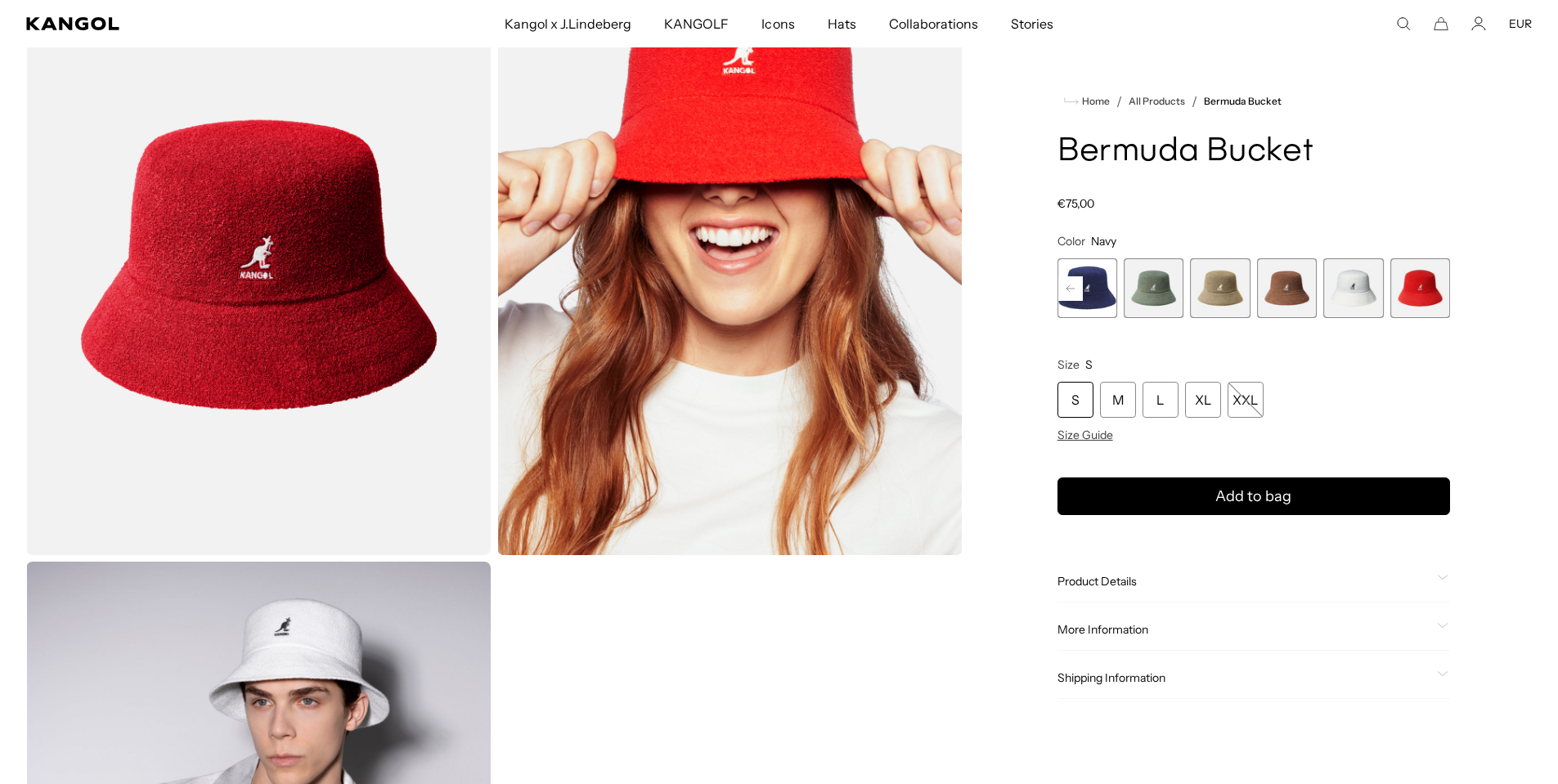
click at [1077, 291] on rect at bounding box center [1070, 288] width 24 height 24
click at [1078, 291] on rect at bounding box center [1070, 288] width 24 height 24
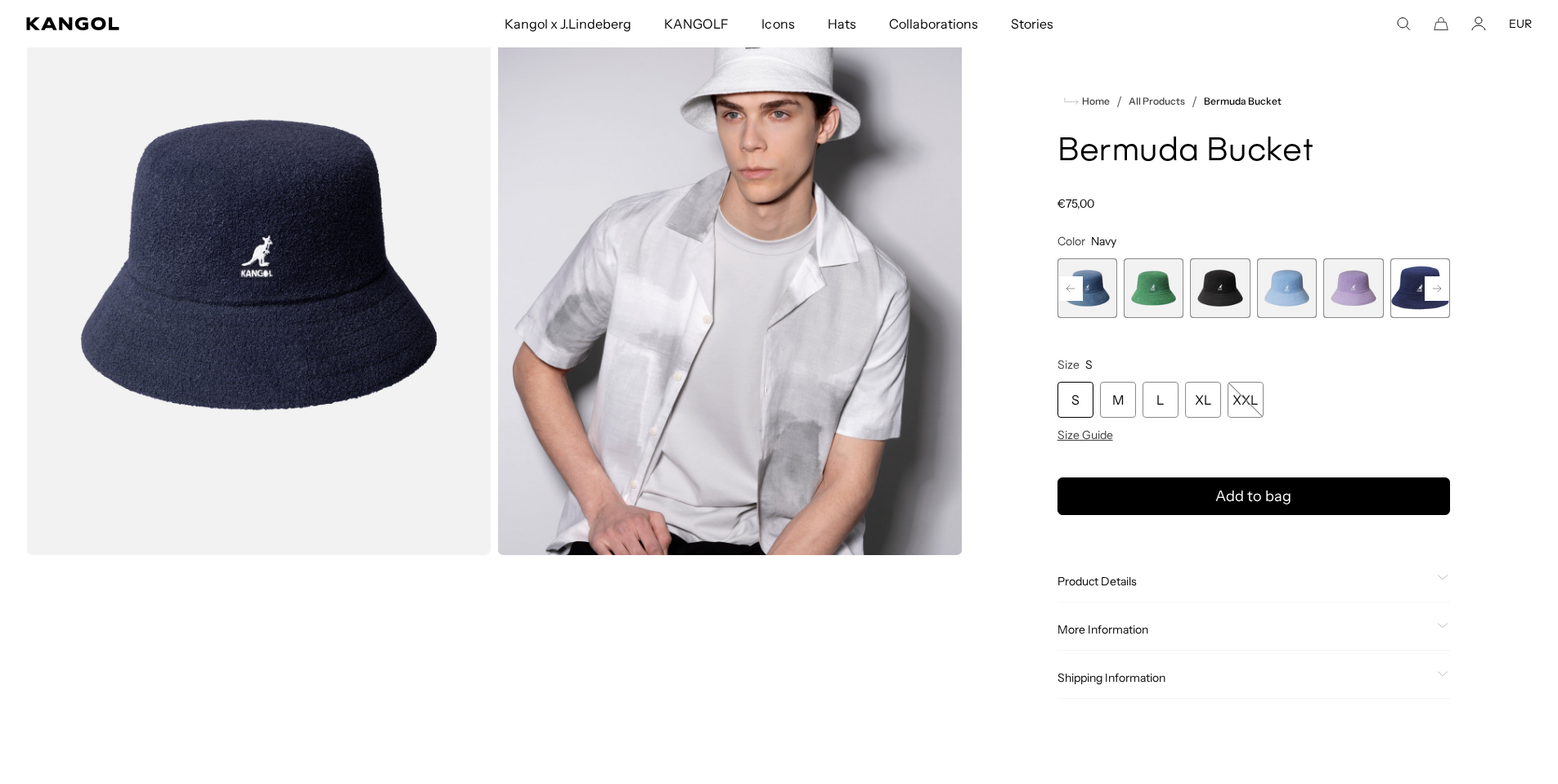
scroll to position [0, 337]
click at [1174, 280] on span "2 of 11" at bounding box center [1153, 288] width 59 height 59
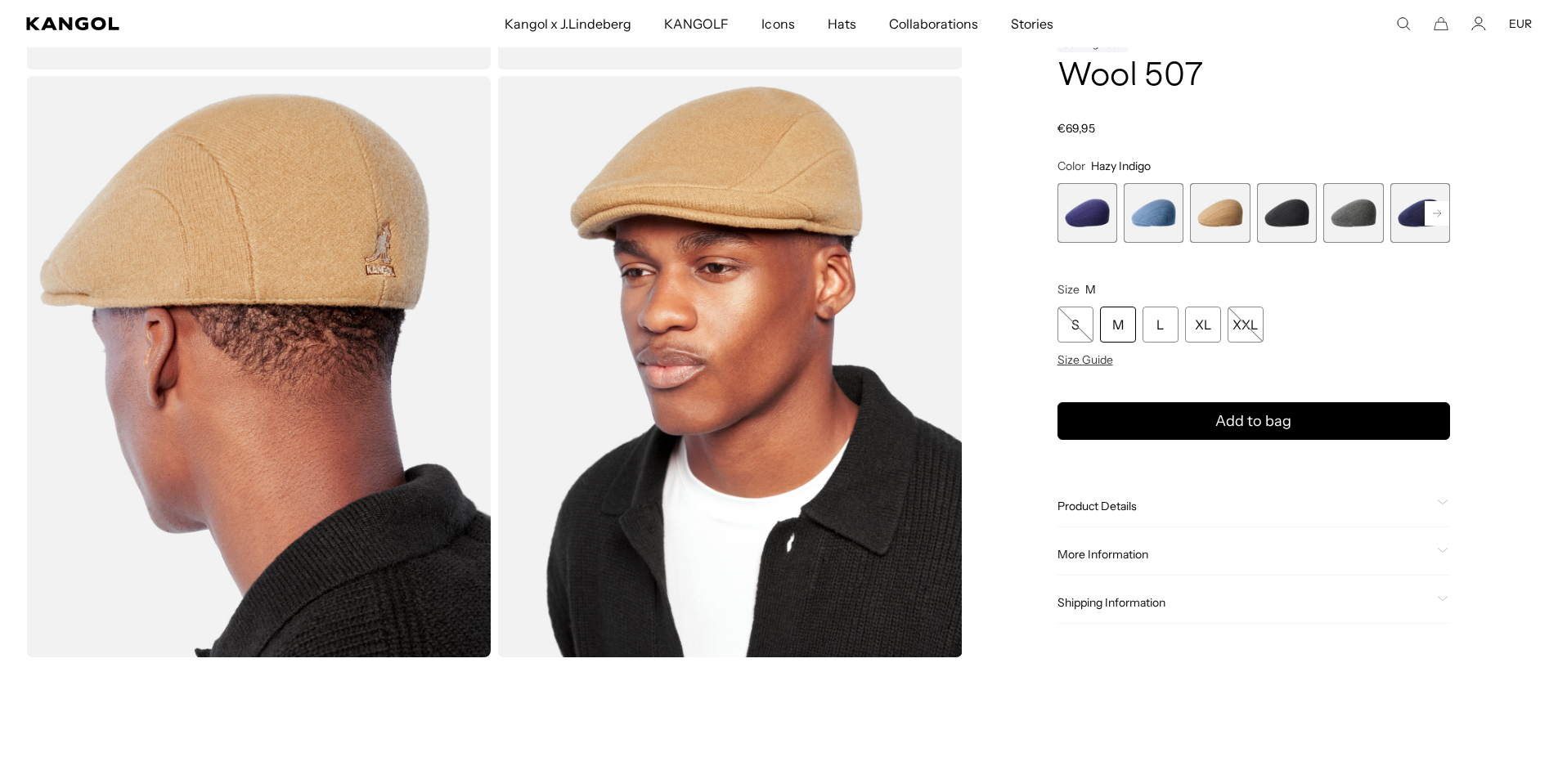
scroll to position [609, 0]
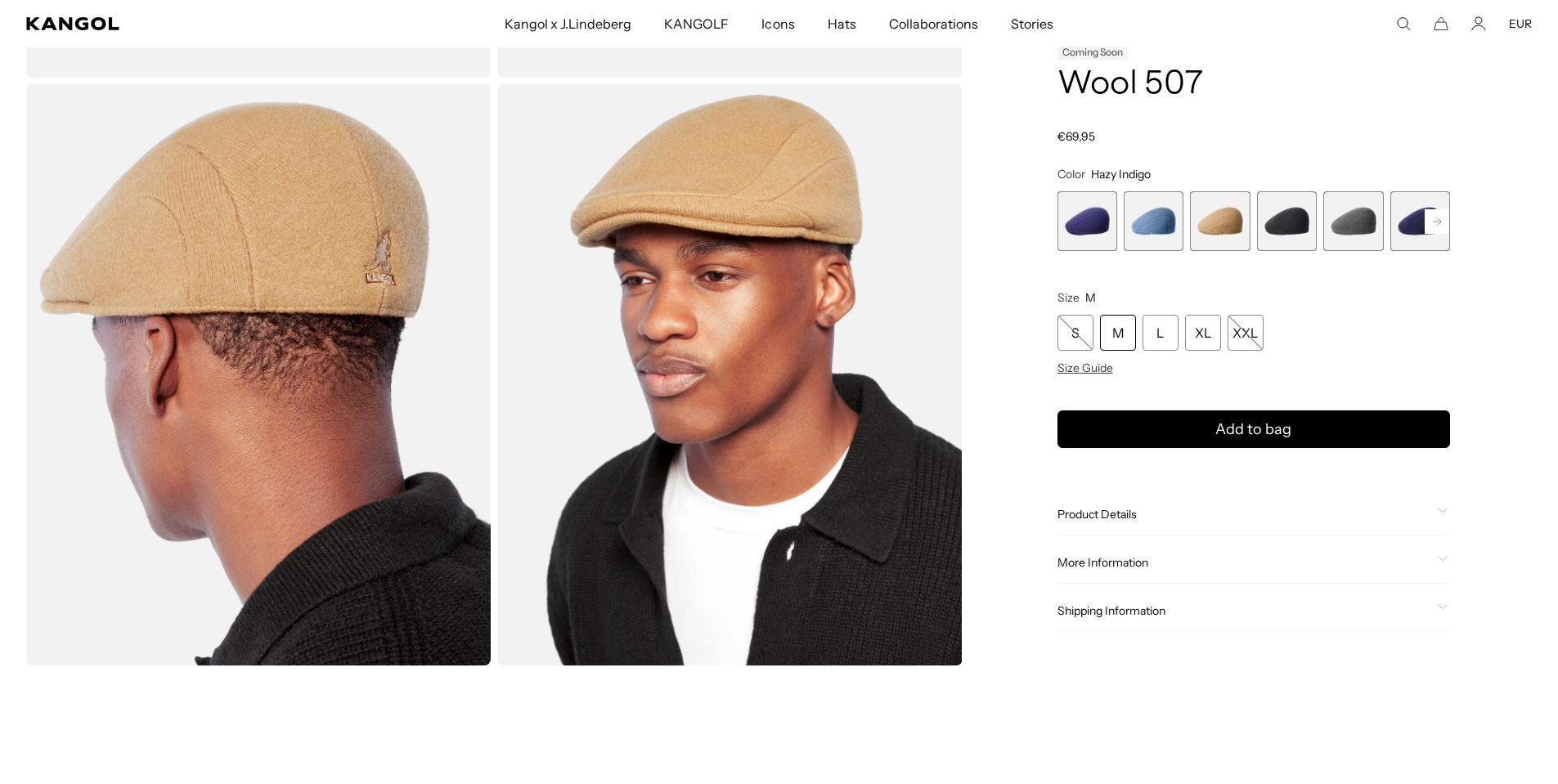
click at [1432, 231] on rect at bounding box center [1437, 221] width 24 height 24
click at [1432, 228] on rect at bounding box center [1437, 221] width 24 height 24
click at [1531, 253] on div "Home / All Products / Wool 507 Coming Soon Wool 507 Regular price €69,95 Regula…" at bounding box center [1254, 82] width 556 height 1168
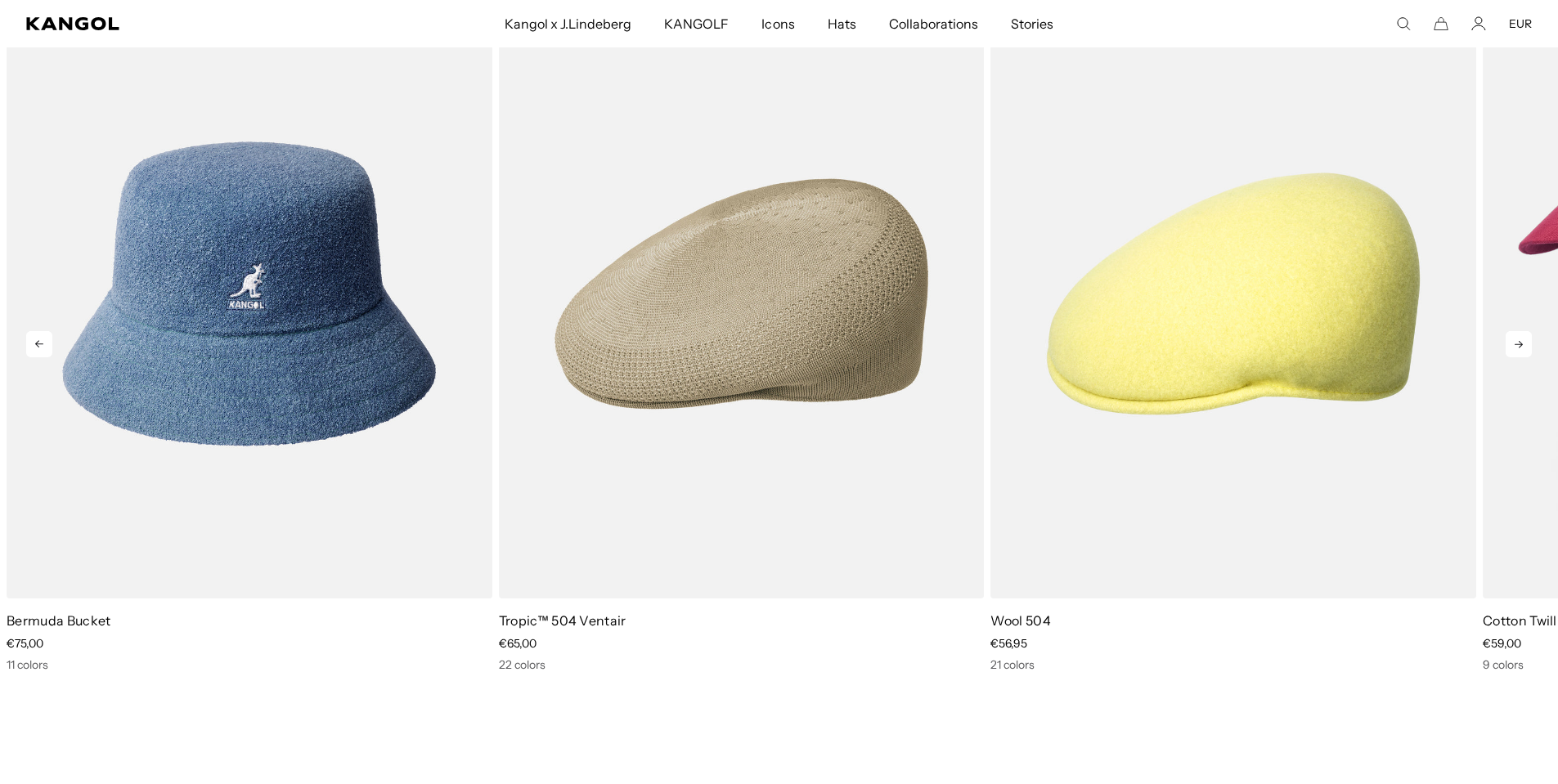
scroll to position [2325, 0]
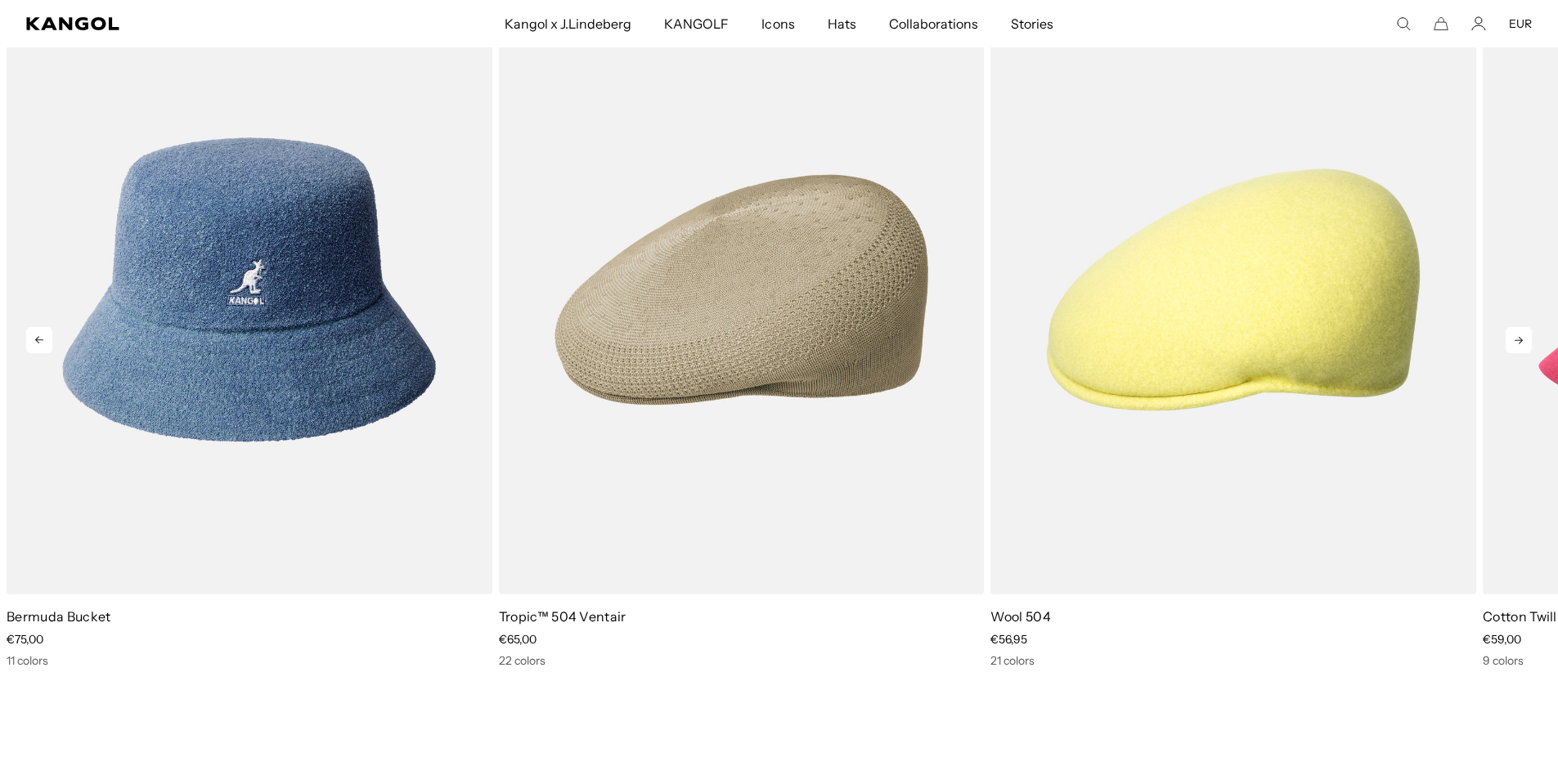
click at [1520, 346] on icon at bounding box center [1518, 340] width 26 height 26
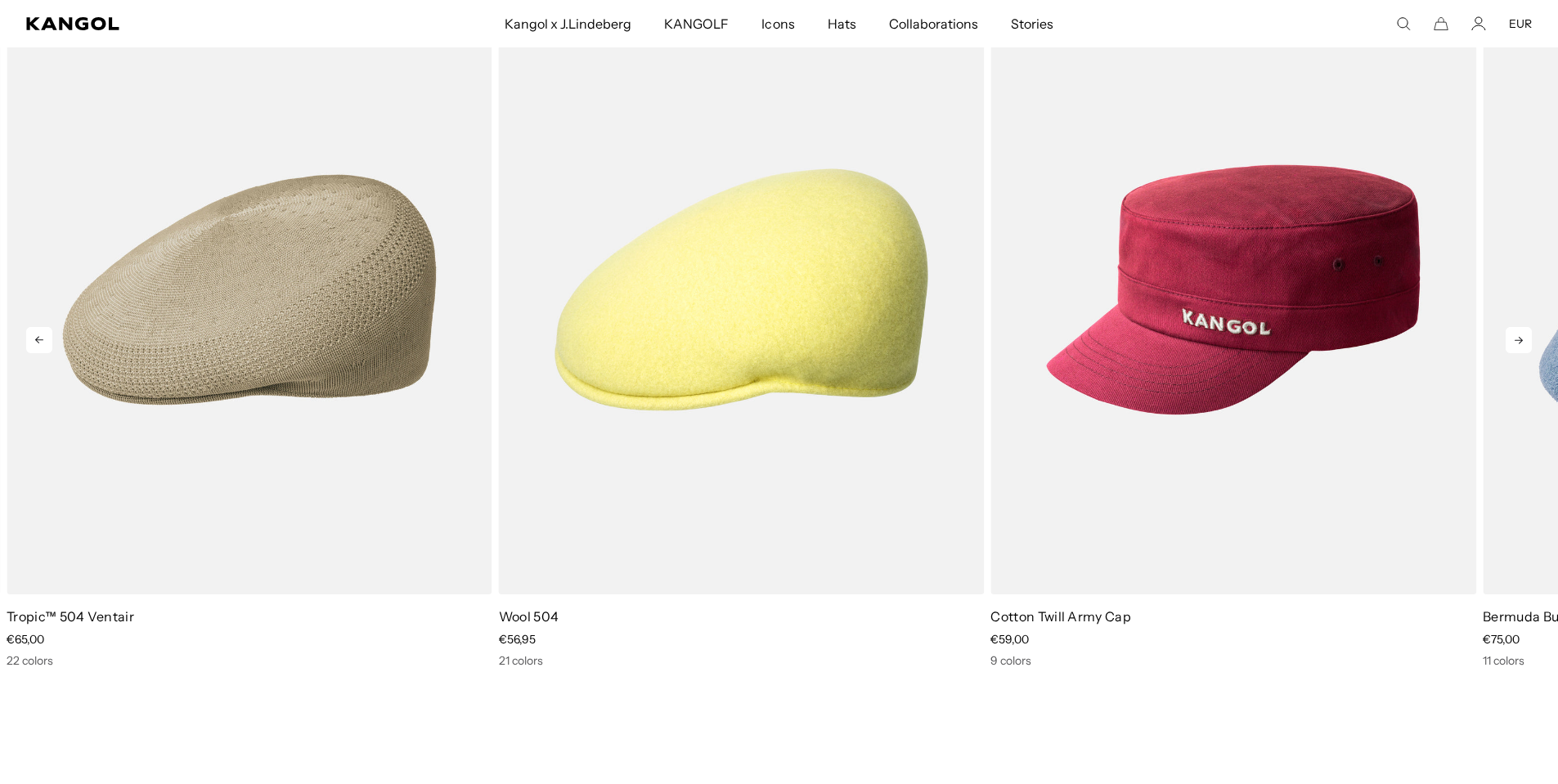
click at [1513, 350] on icon at bounding box center [1518, 340] width 26 height 26
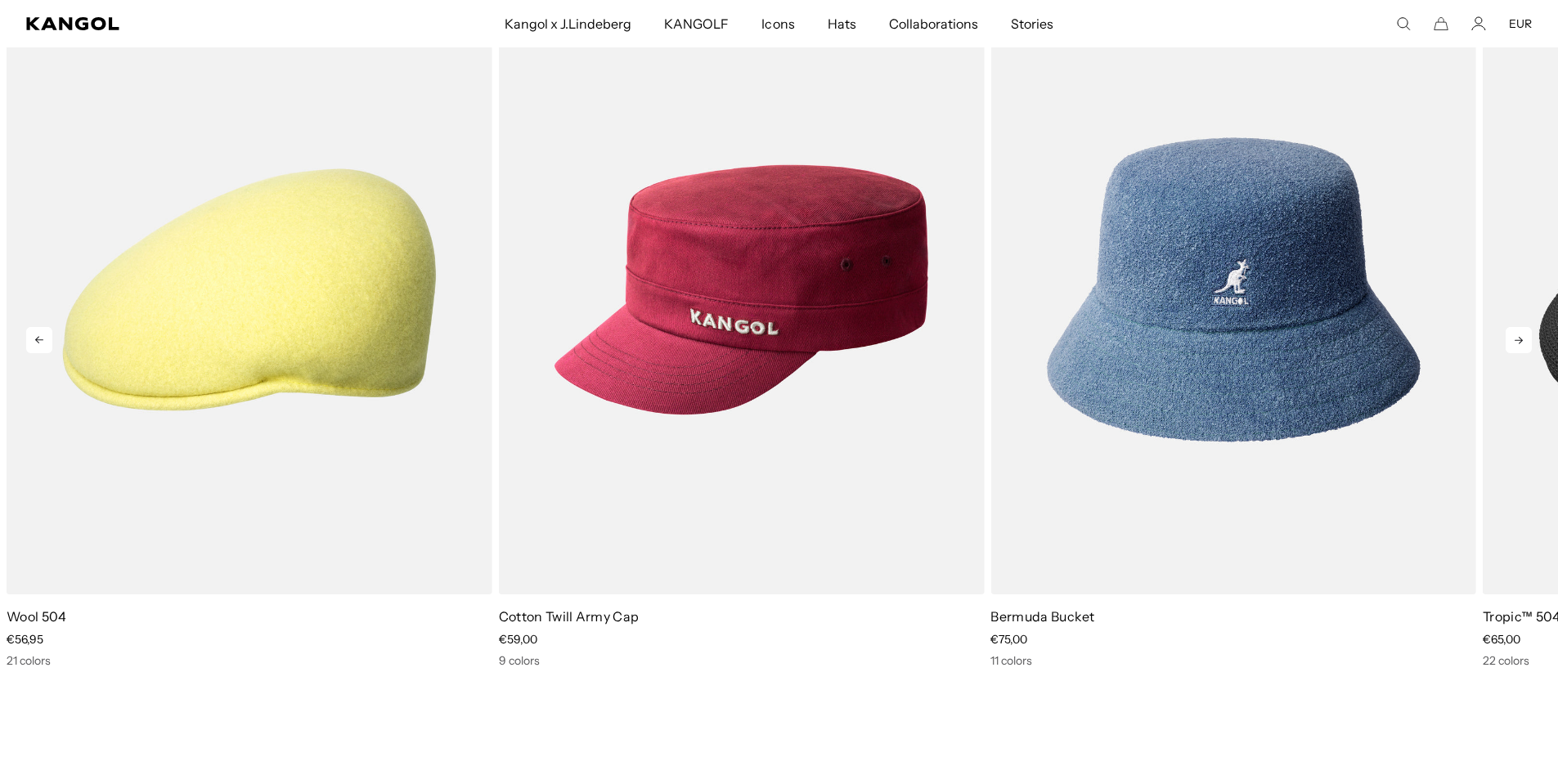
scroll to position [0, 337]
click at [1506, 343] on icon at bounding box center [1518, 340] width 26 height 26
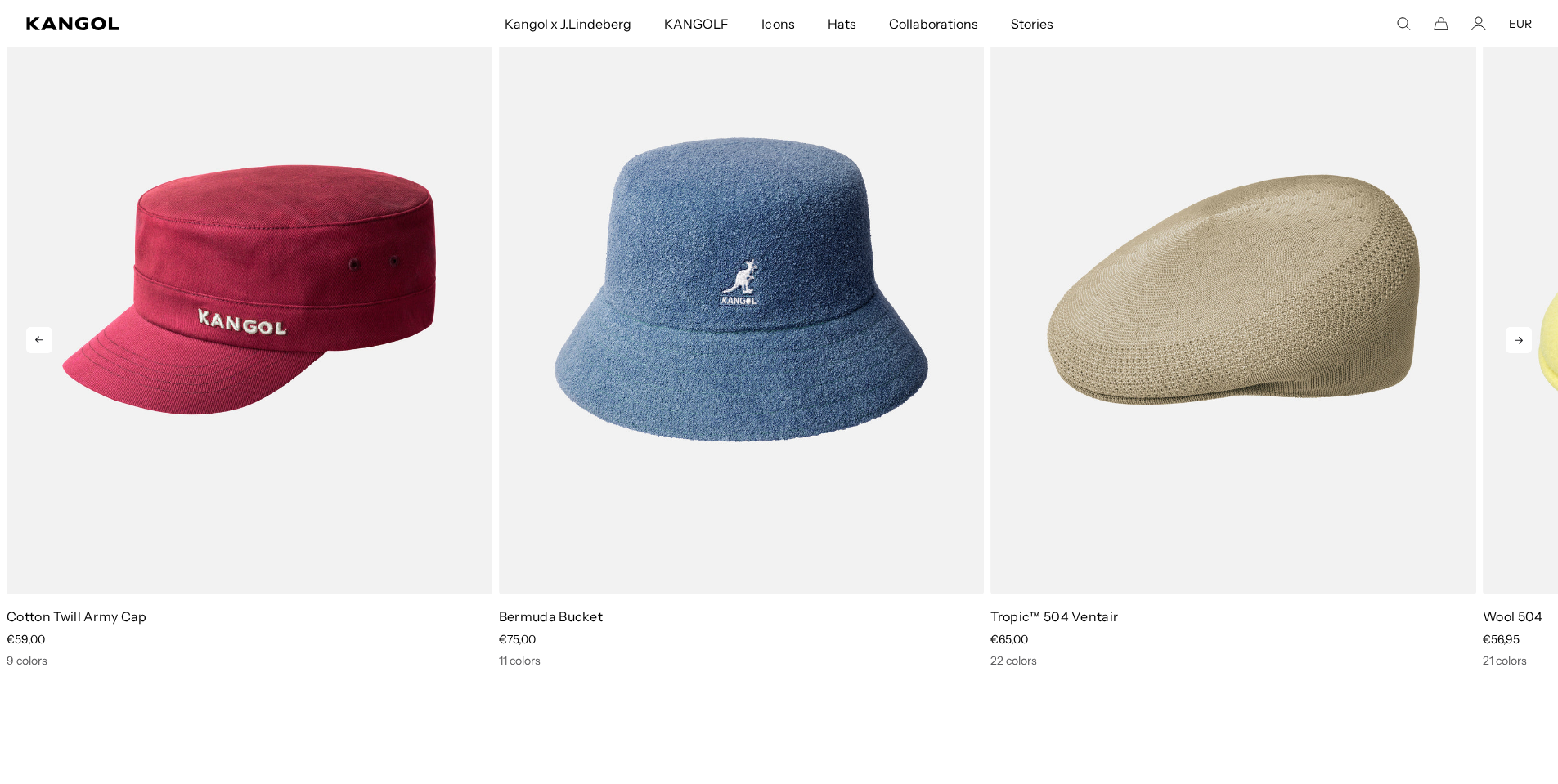
click at [1519, 352] on icon at bounding box center [1518, 340] width 26 height 26
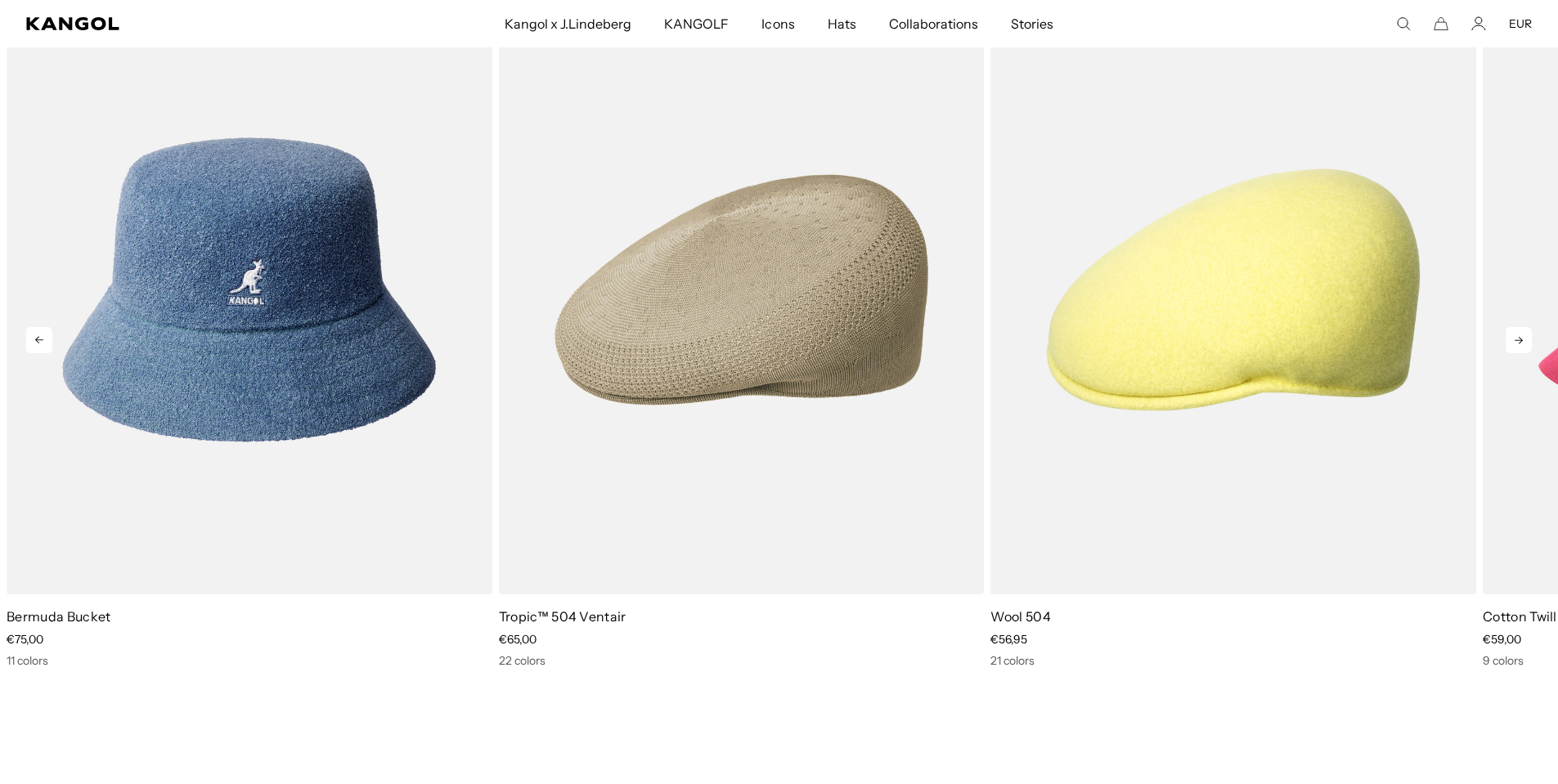
scroll to position [0, 0]
click at [1518, 347] on icon at bounding box center [1518, 340] width 26 height 26
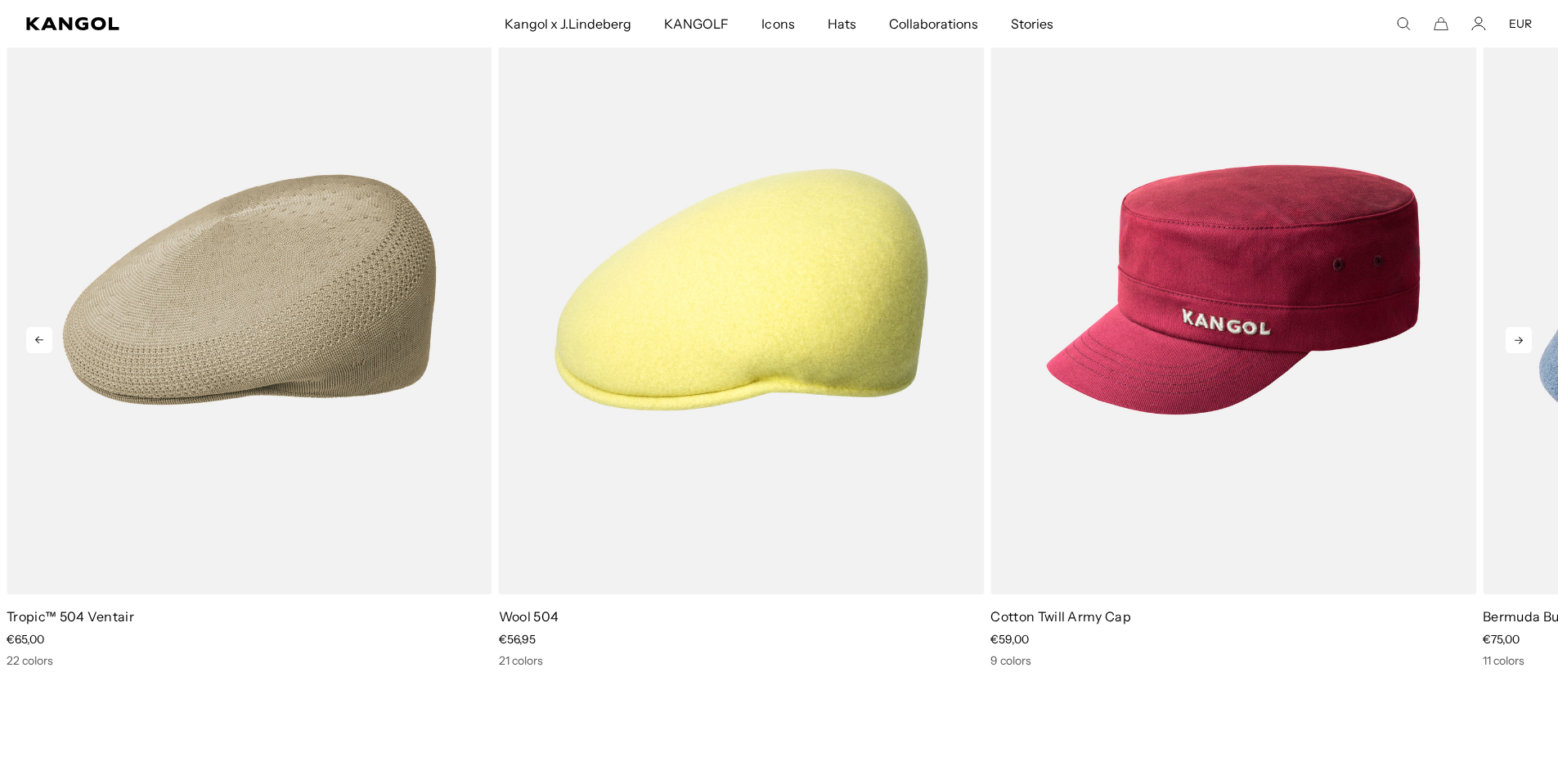
click at [1517, 348] on icon at bounding box center [1518, 340] width 26 height 26
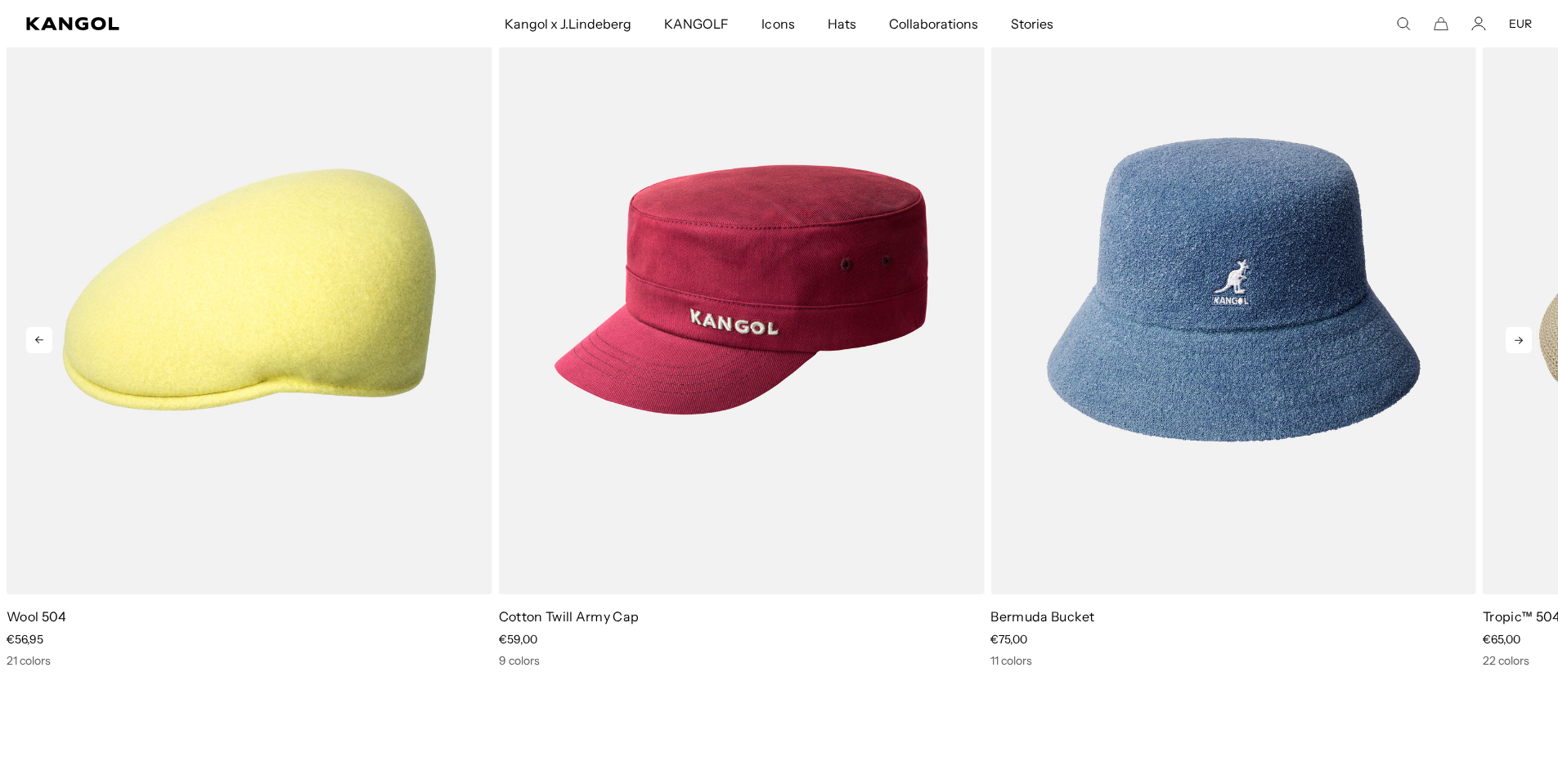
click at [1517, 350] on icon at bounding box center [1518, 340] width 26 height 26
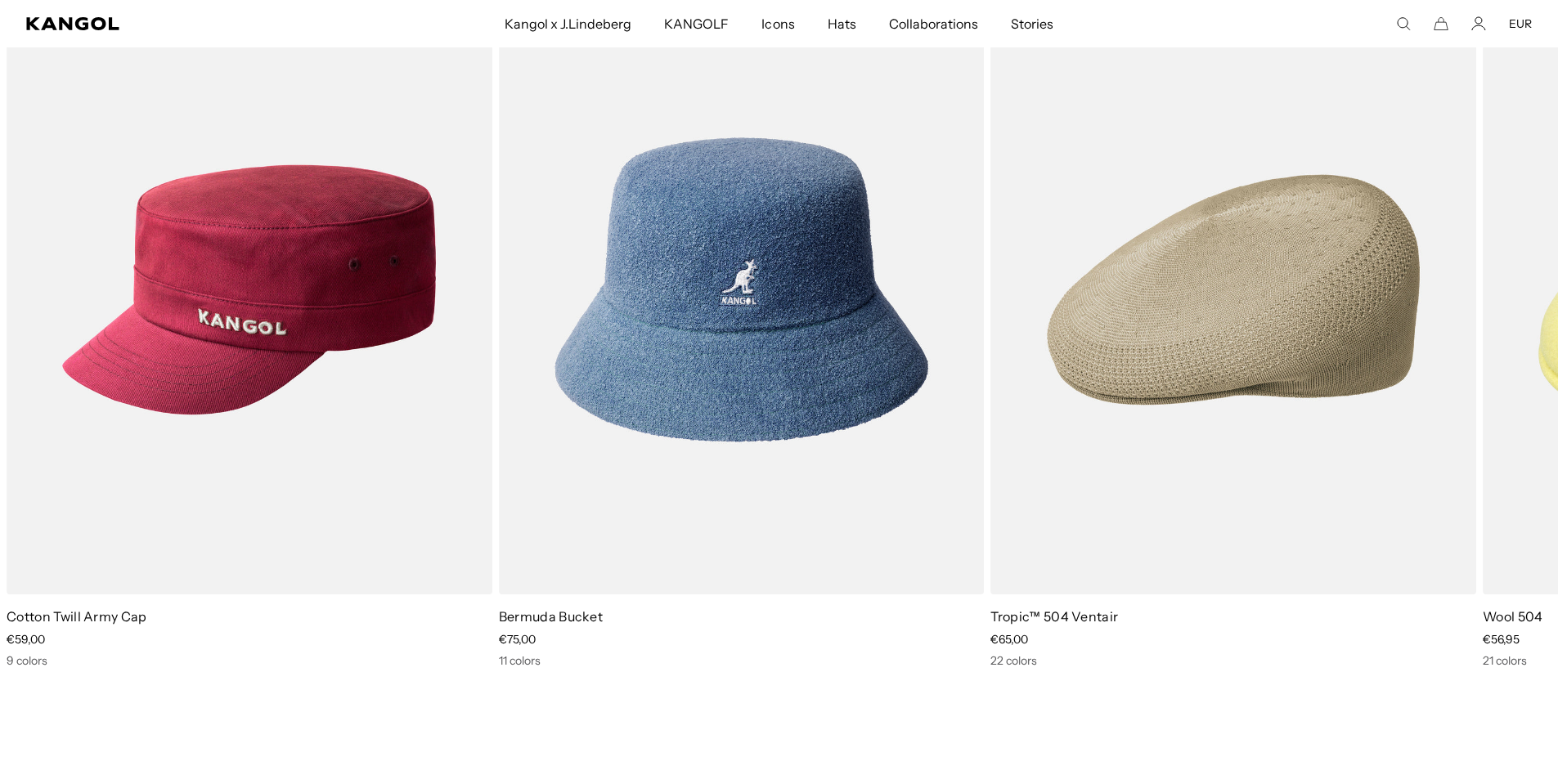
scroll to position [0, 337]
